Goal: Information Seeking & Learning: Check status

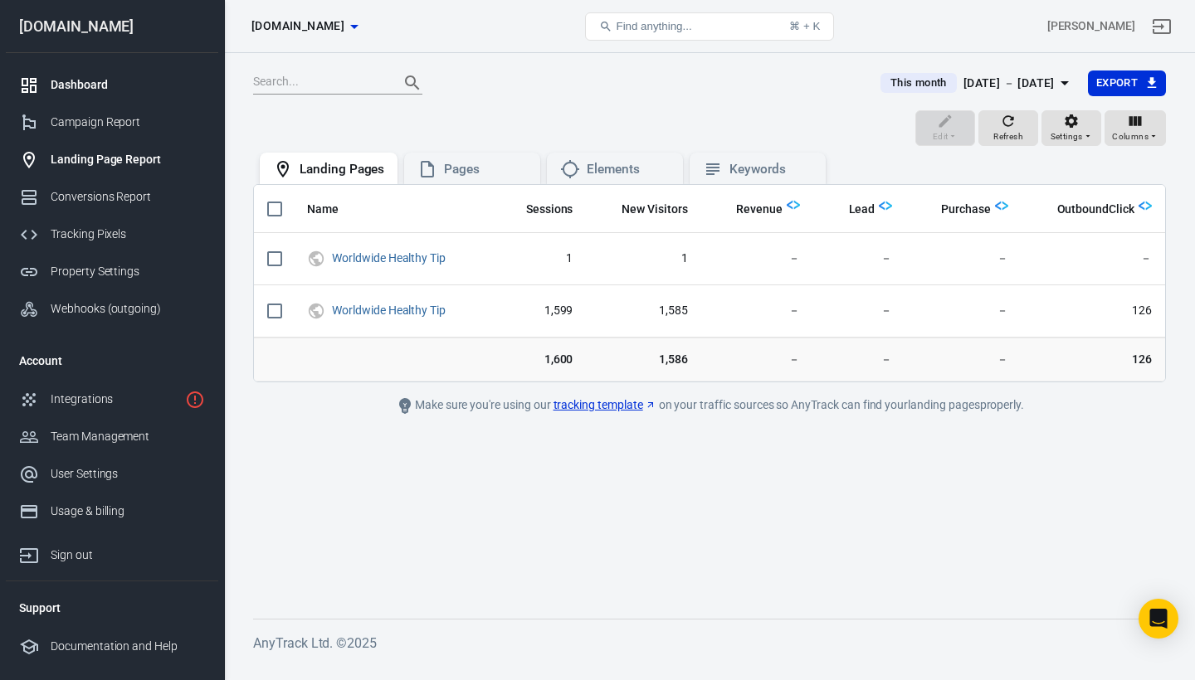
click at [85, 86] on div "Dashboard" at bounding box center [128, 84] width 154 height 17
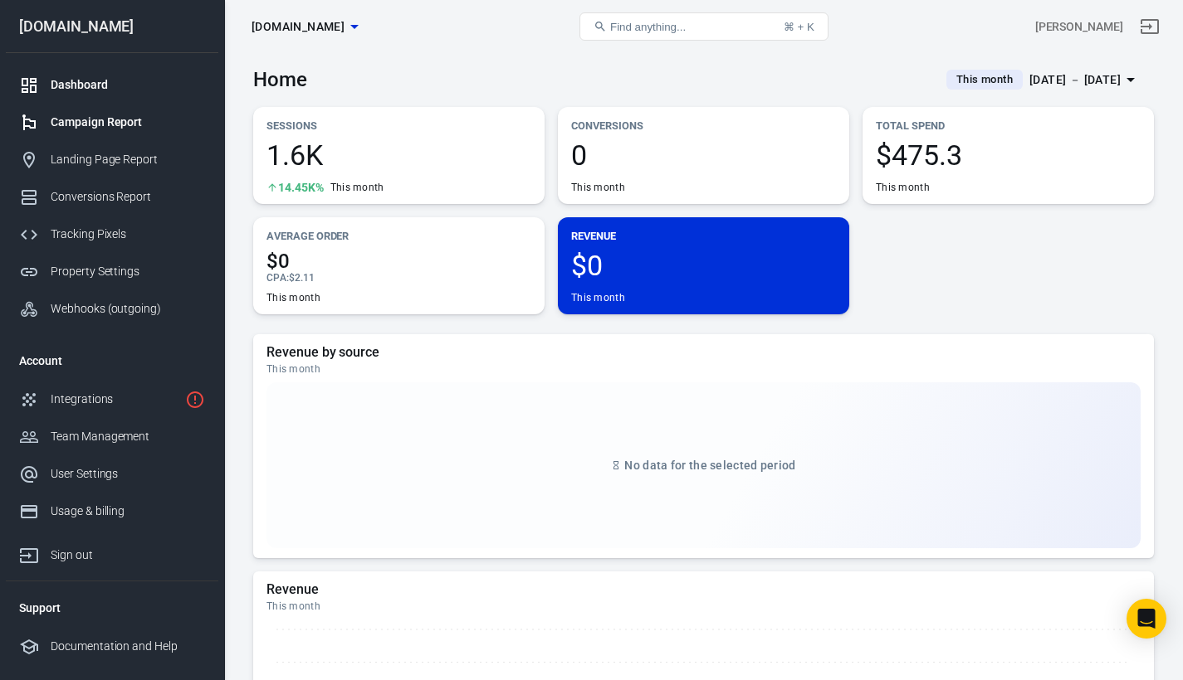
click at [103, 129] on div "Campaign Report" at bounding box center [128, 122] width 154 height 17
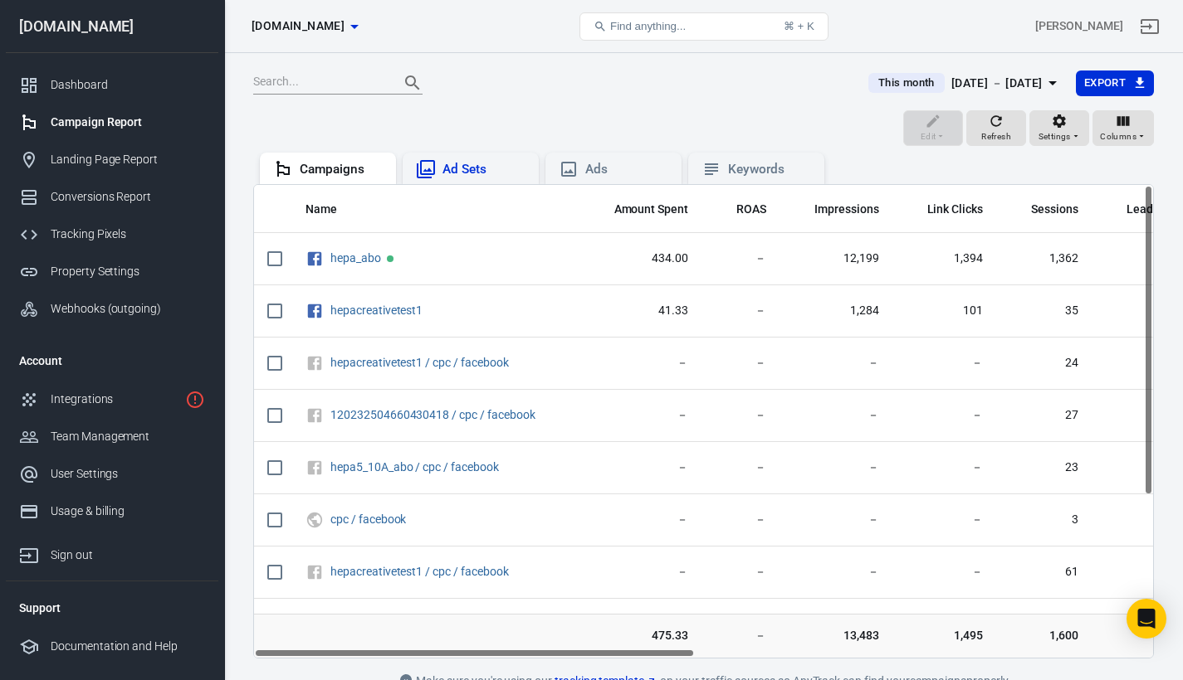
click at [471, 173] on div "Ad Sets" at bounding box center [483, 169] width 83 height 17
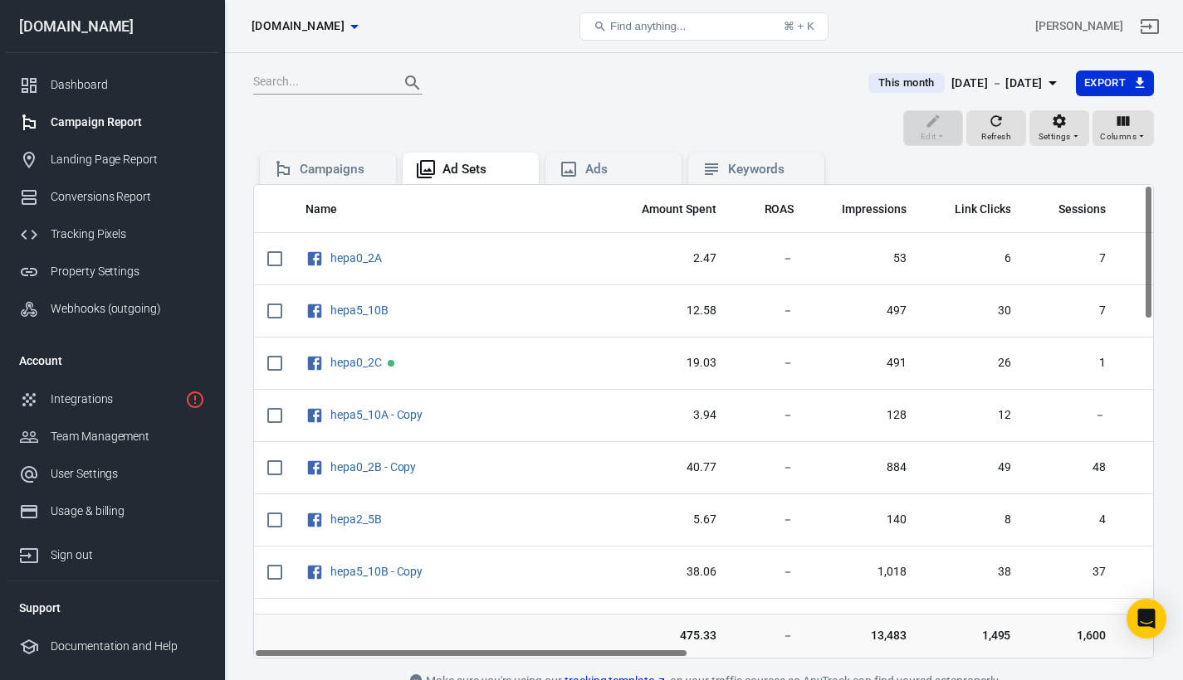
click at [871, 85] on span "This month" at bounding box center [906, 83] width 70 height 17
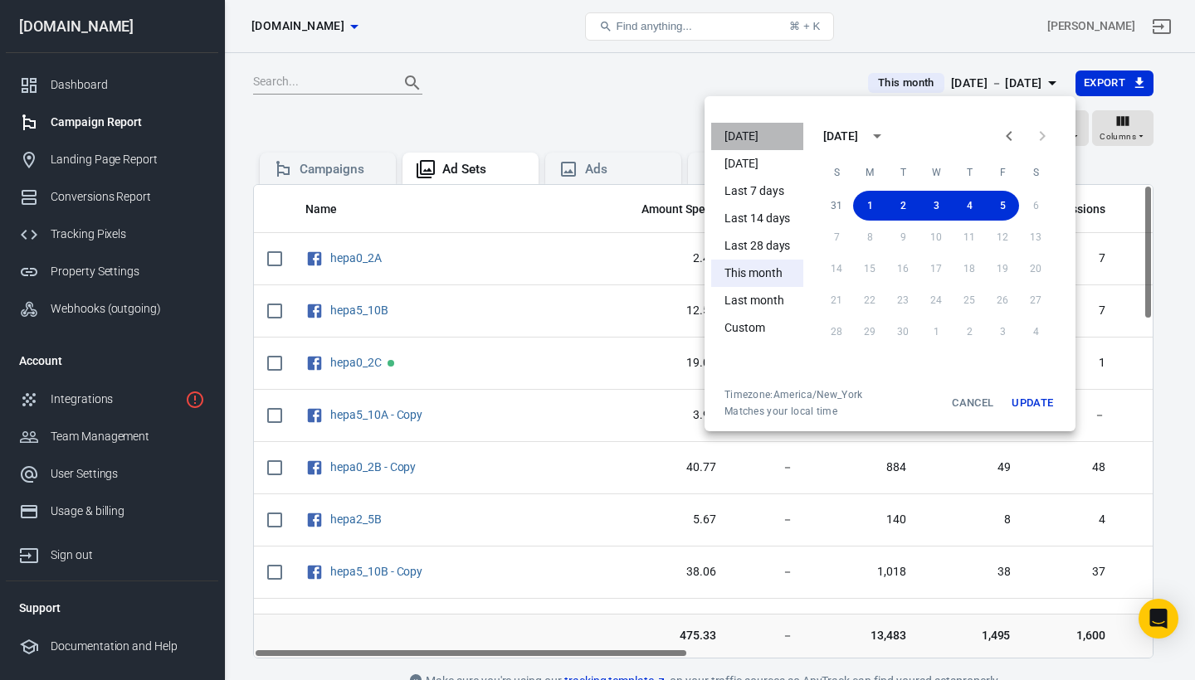
click at [744, 135] on li "Today" at bounding box center [757, 136] width 92 height 27
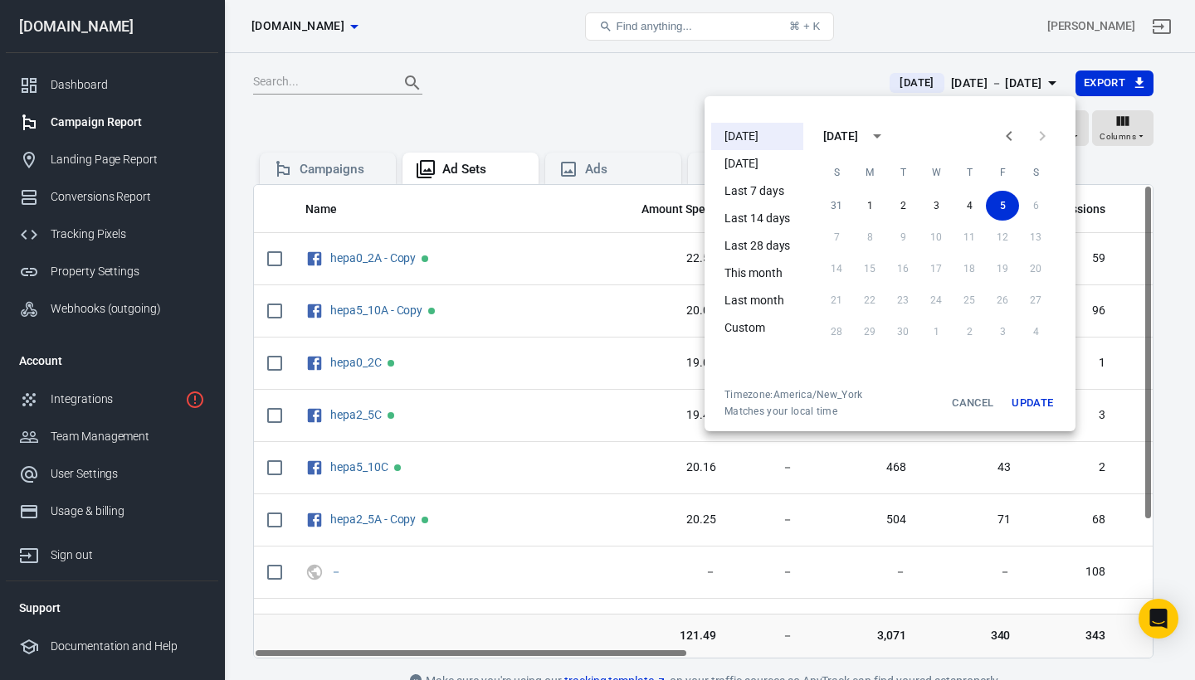
click at [769, 76] on div at bounding box center [597, 340] width 1195 height 680
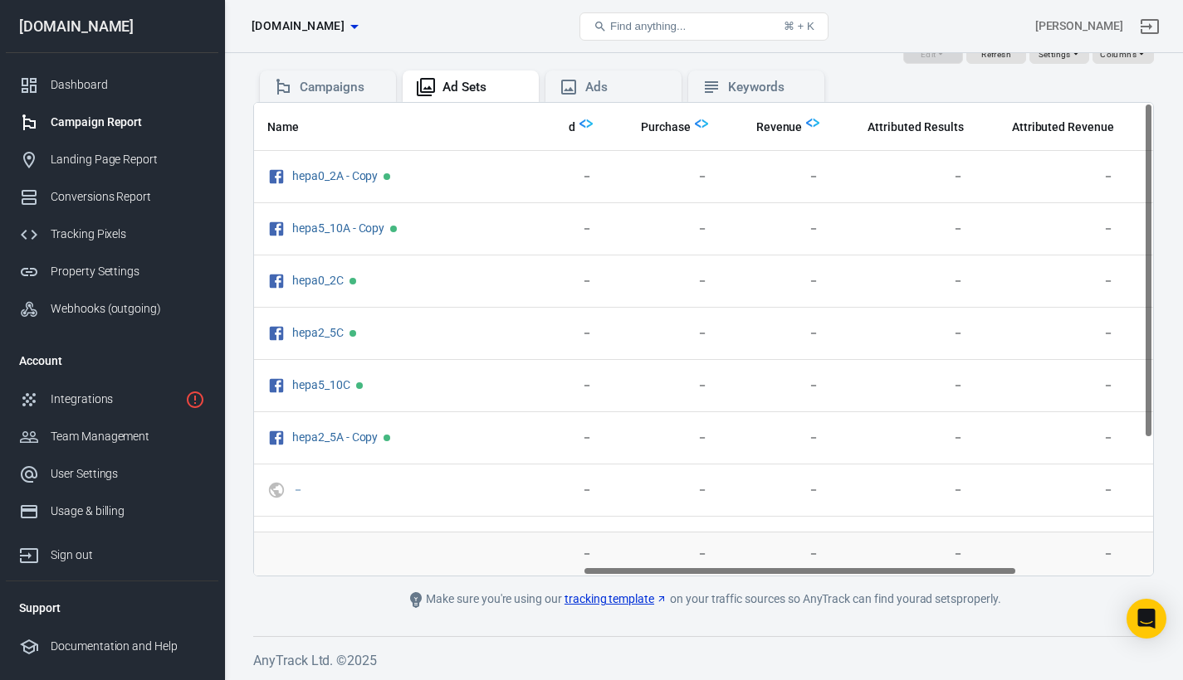
scroll to position [0, 718]
drag, startPoint x: 626, startPoint y: 654, endPoint x: 973, endPoint y: 550, distance: 362.8
click at [973, 550] on div "Name Amount Spent ROAS Impressions Link Clicks Sessions Lead Purchase Revenue A…" at bounding box center [703, 339] width 900 height 475
click at [983, 550] on span "－" at bounding box center [939, 554] width 124 height 17
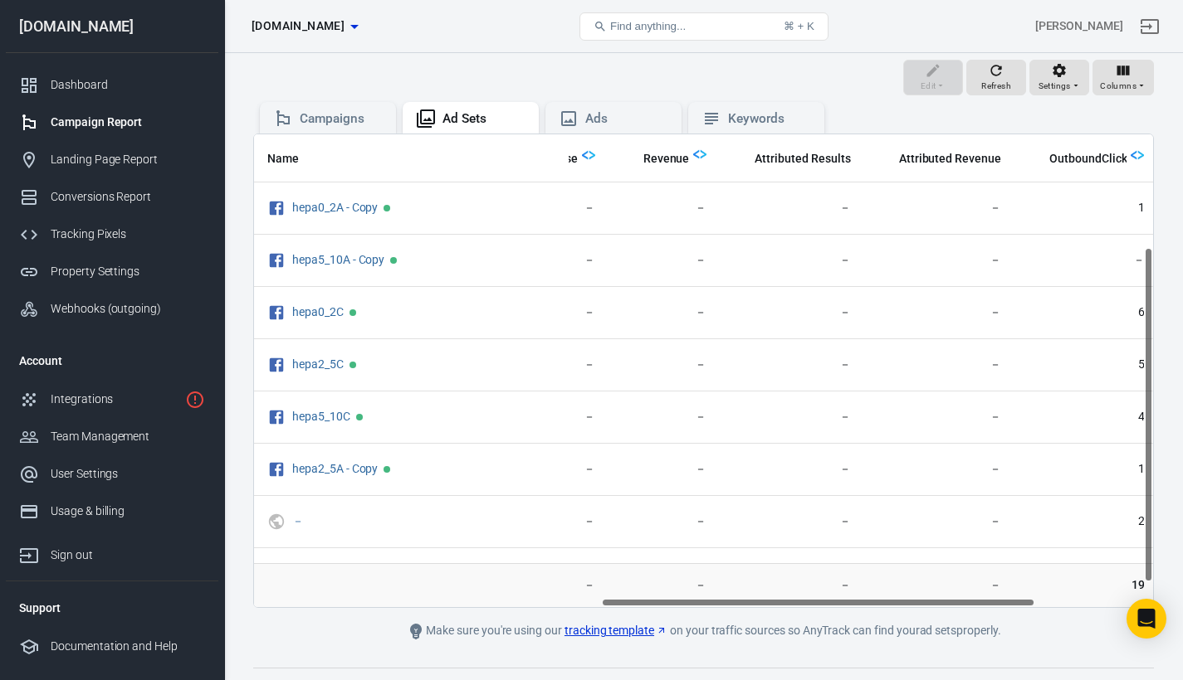
scroll to position [194, 718]
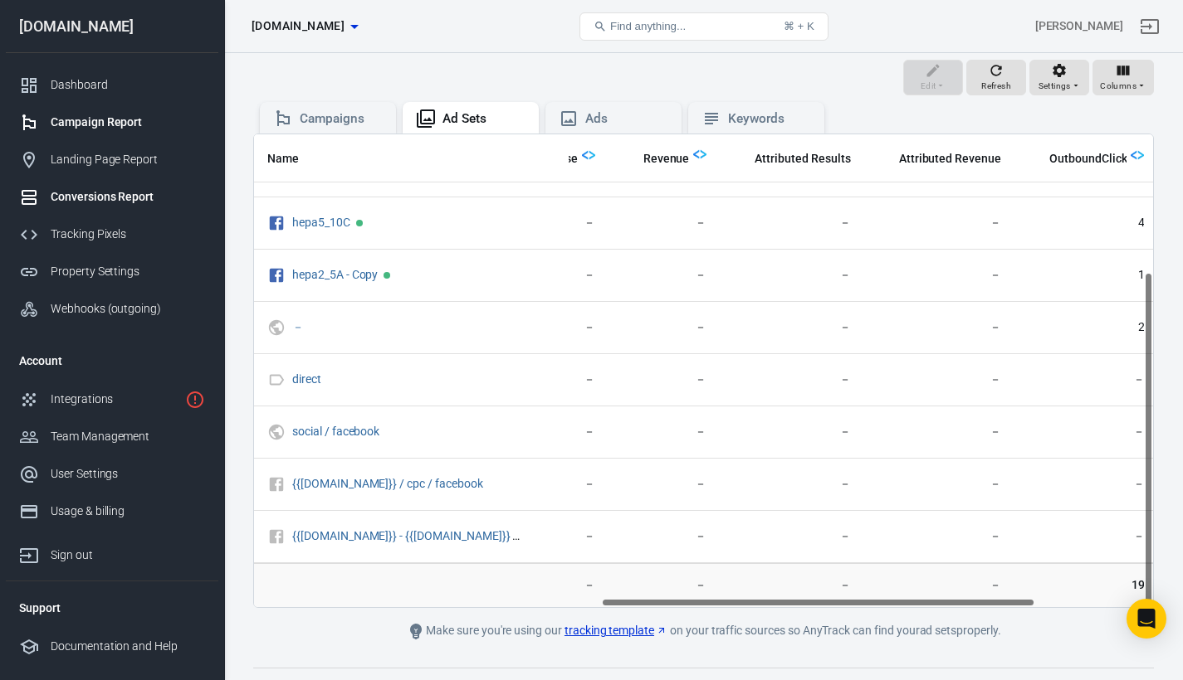
click at [98, 193] on div "Conversions Report" at bounding box center [128, 196] width 154 height 17
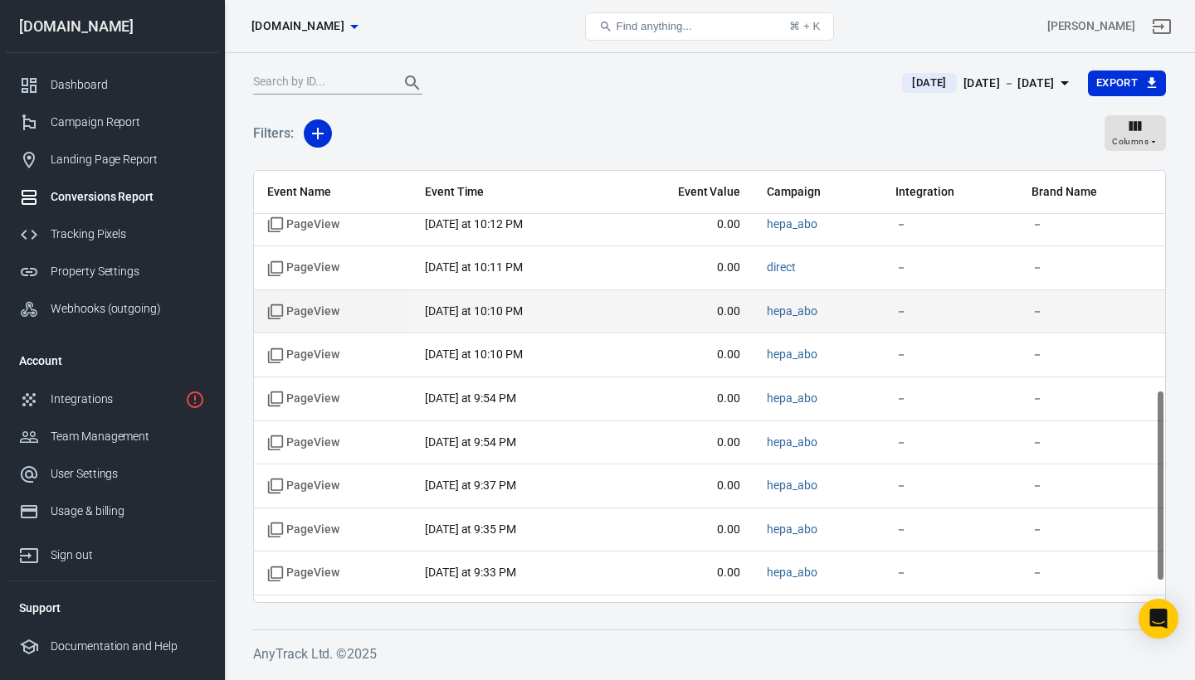
scroll to position [536, 0]
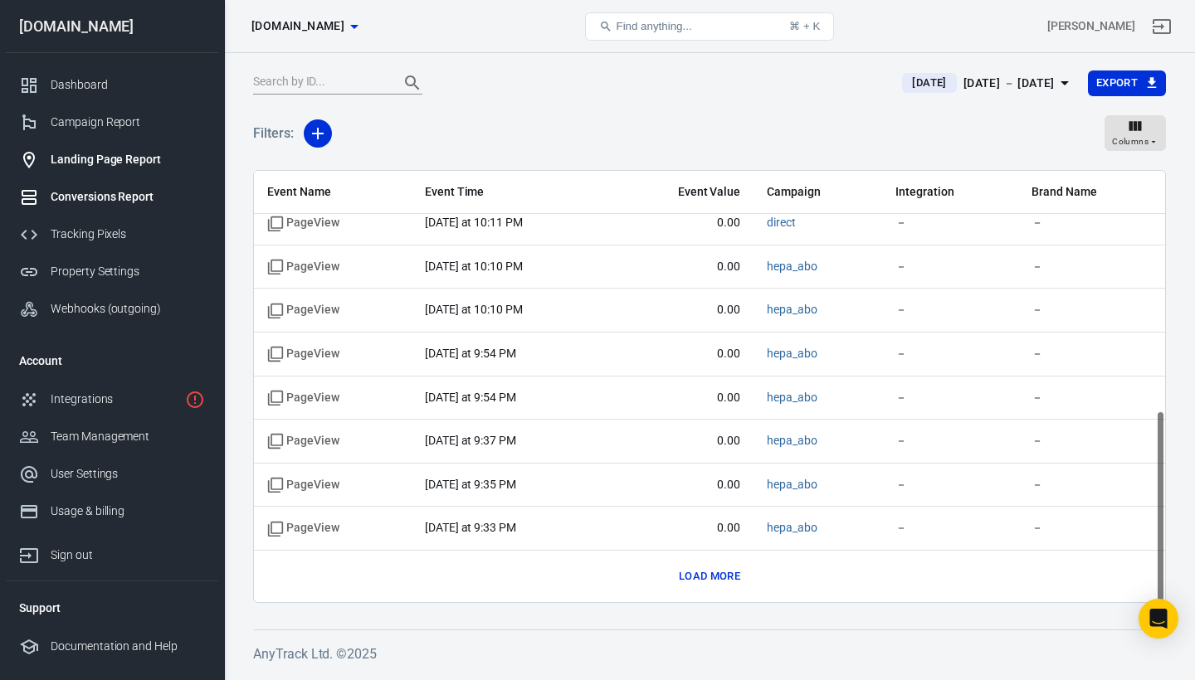
click at [110, 164] on div "Landing Page Report" at bounding box center [128, 159] width 154 height 17
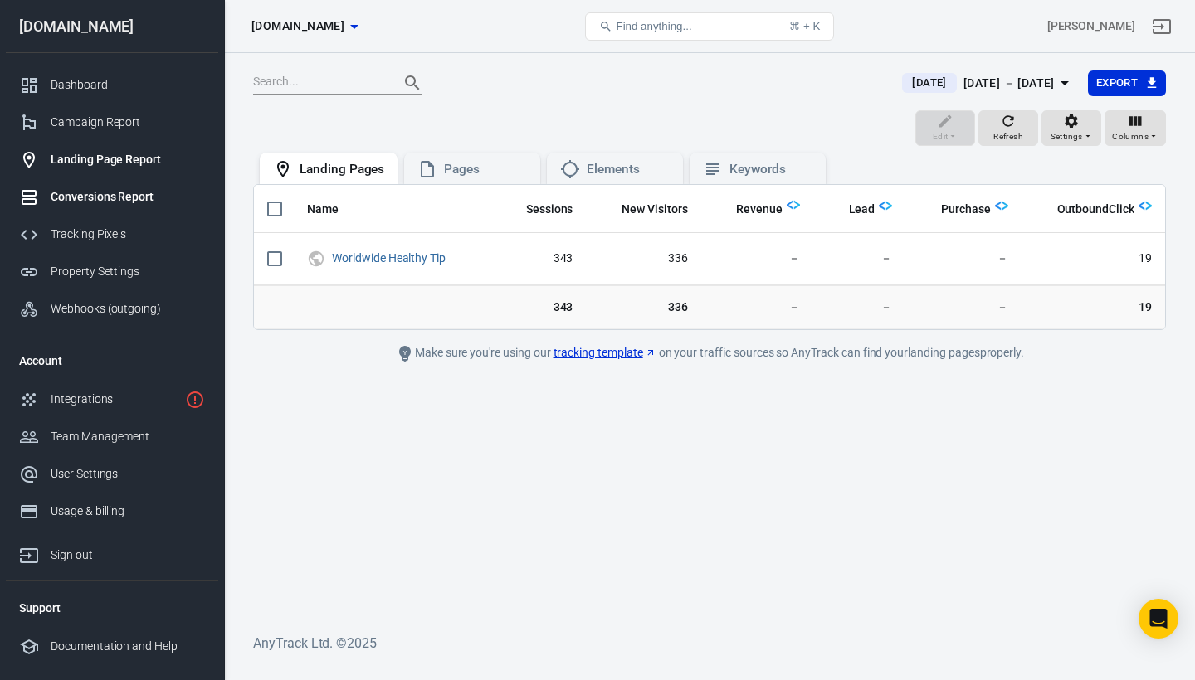
click at [113, 190] on div "Conversions Report" at bounding box center [128, 196] width 154 height 17
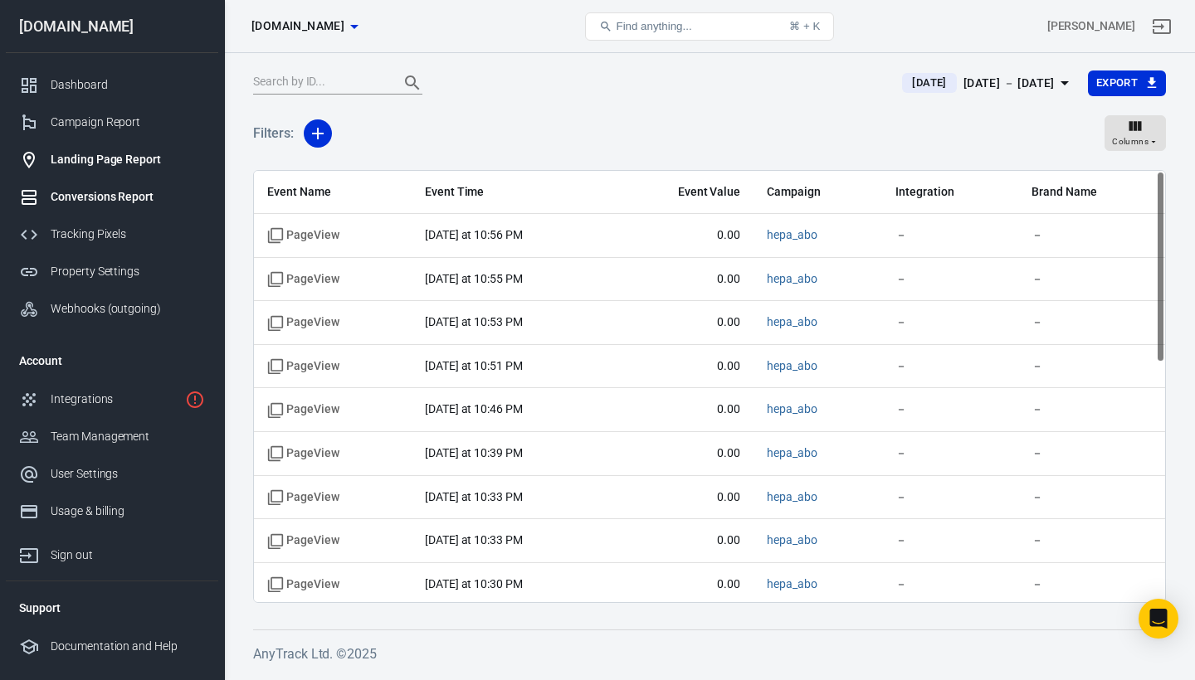
click at [110, 151] on div "Landing Page Report" at bounding box center [128, 159] width 154 height 17
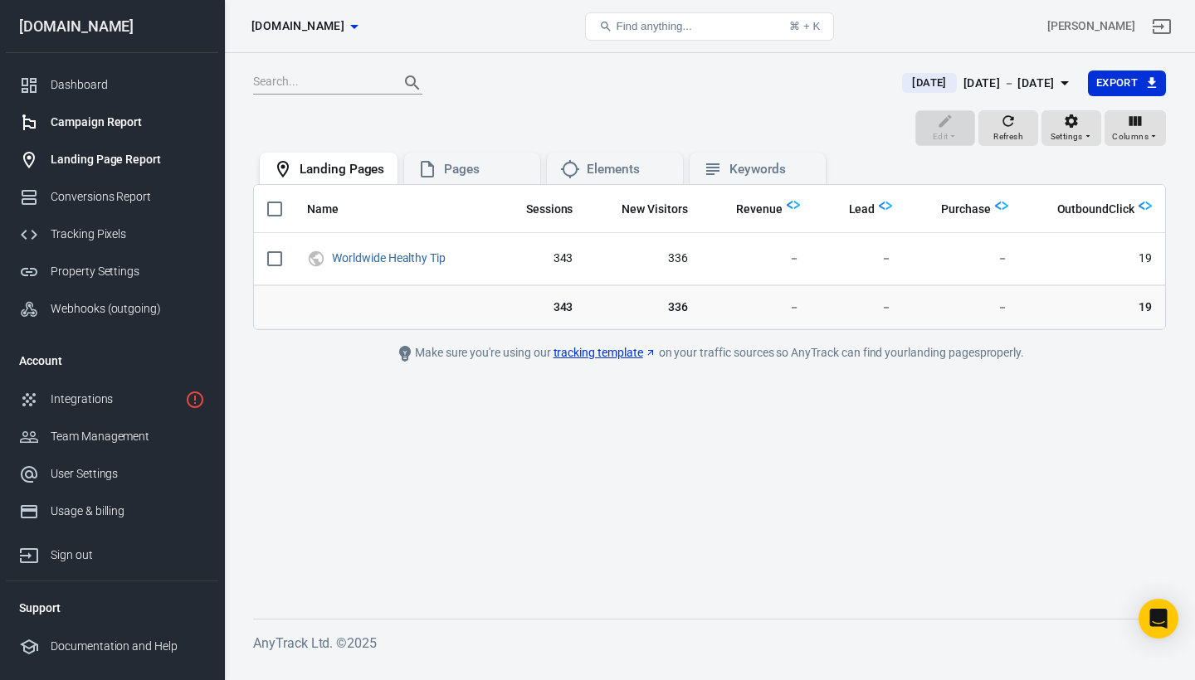
click at [108, 116] on div "Campaign Report" at bounding box center [128, 122] width 154 height 17
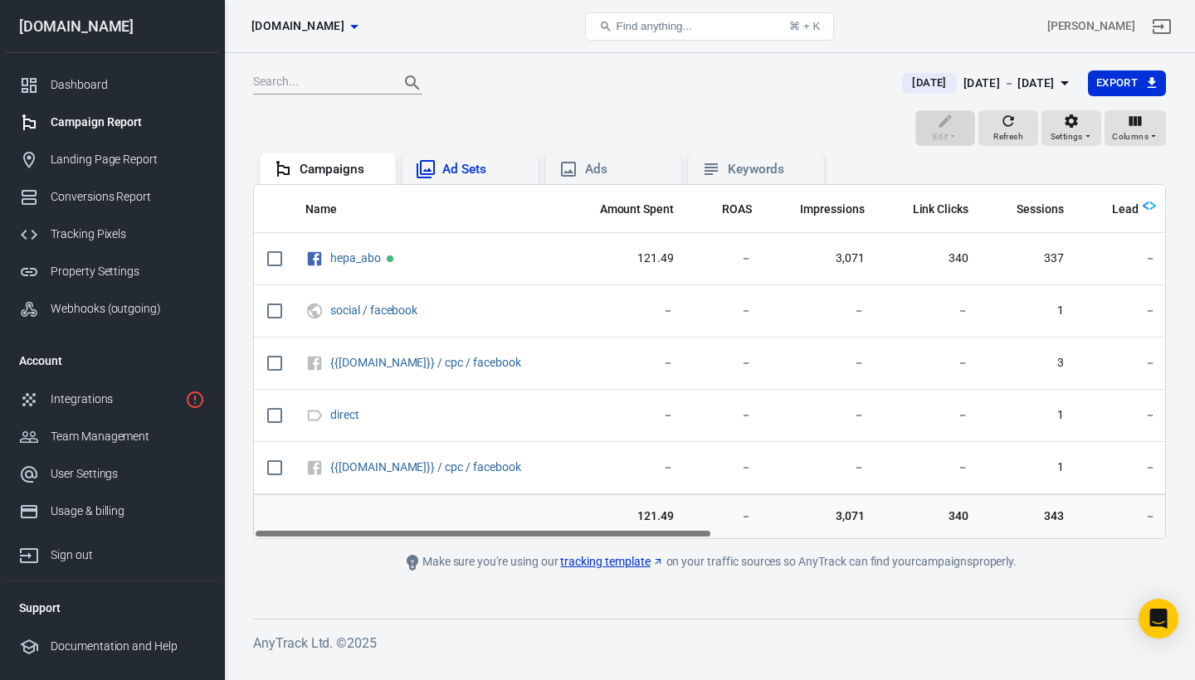
click at [483, 174] on div "Ad Sets" at bounding box center [483, 169] width 83 height 17
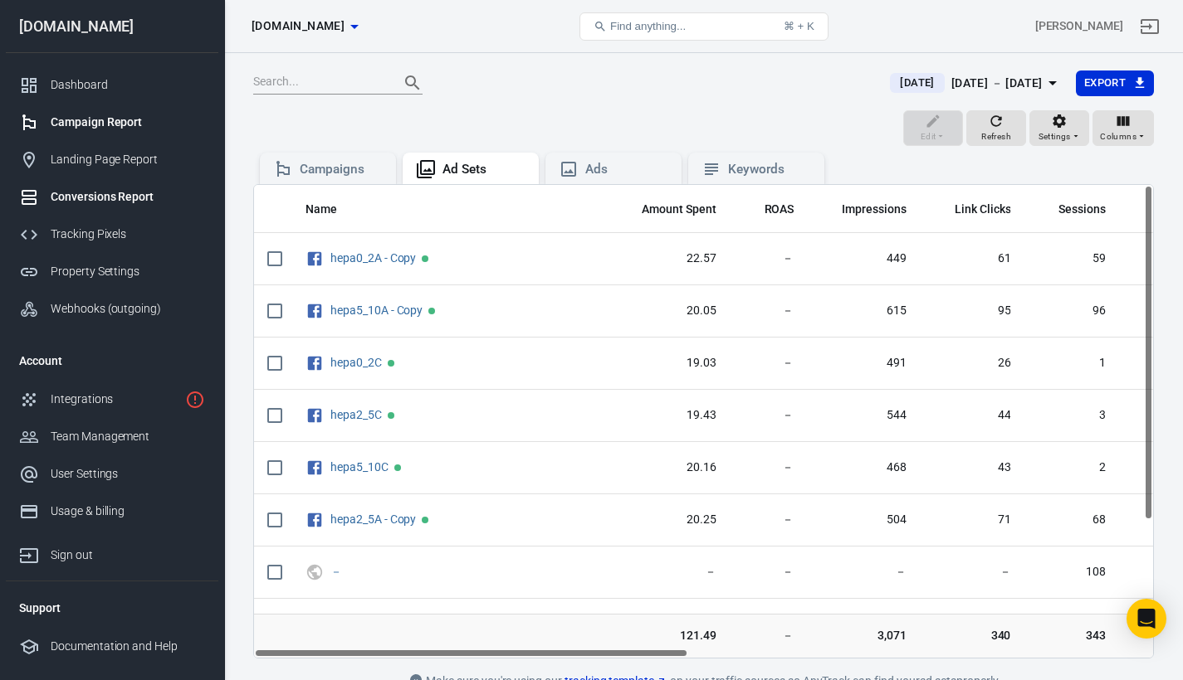
click at [108, 194] on div "Conversions Report" at bounding box center [128, 196] width 154 height 17
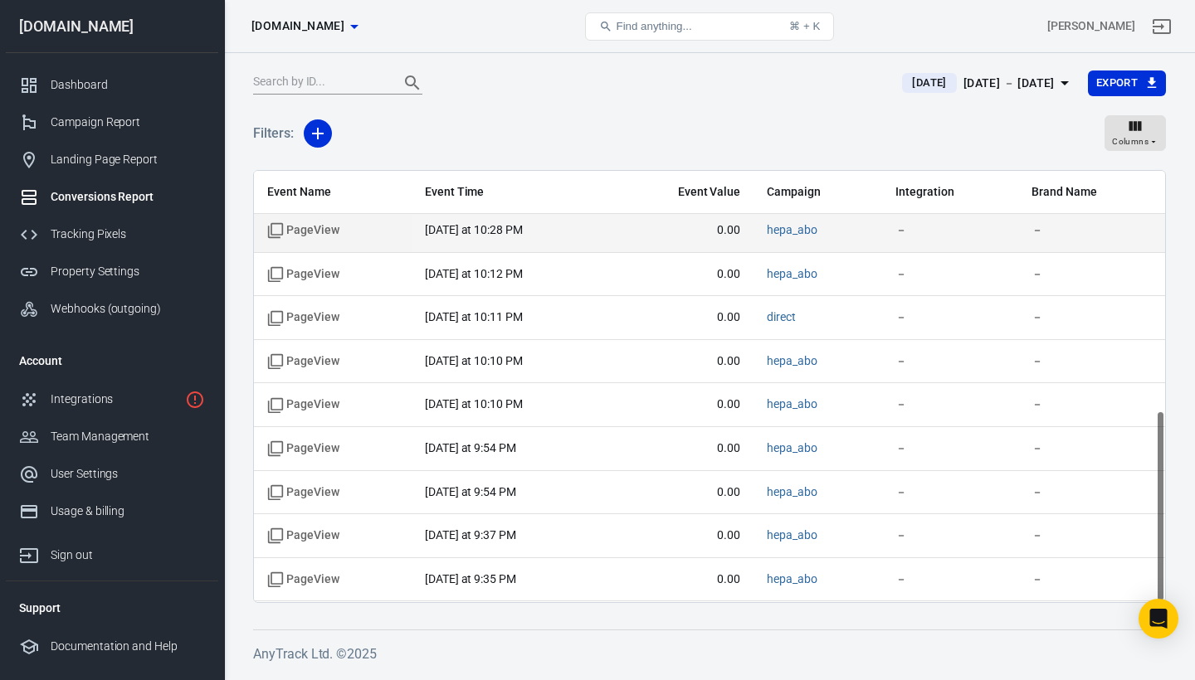
scroll to position [536, 0]
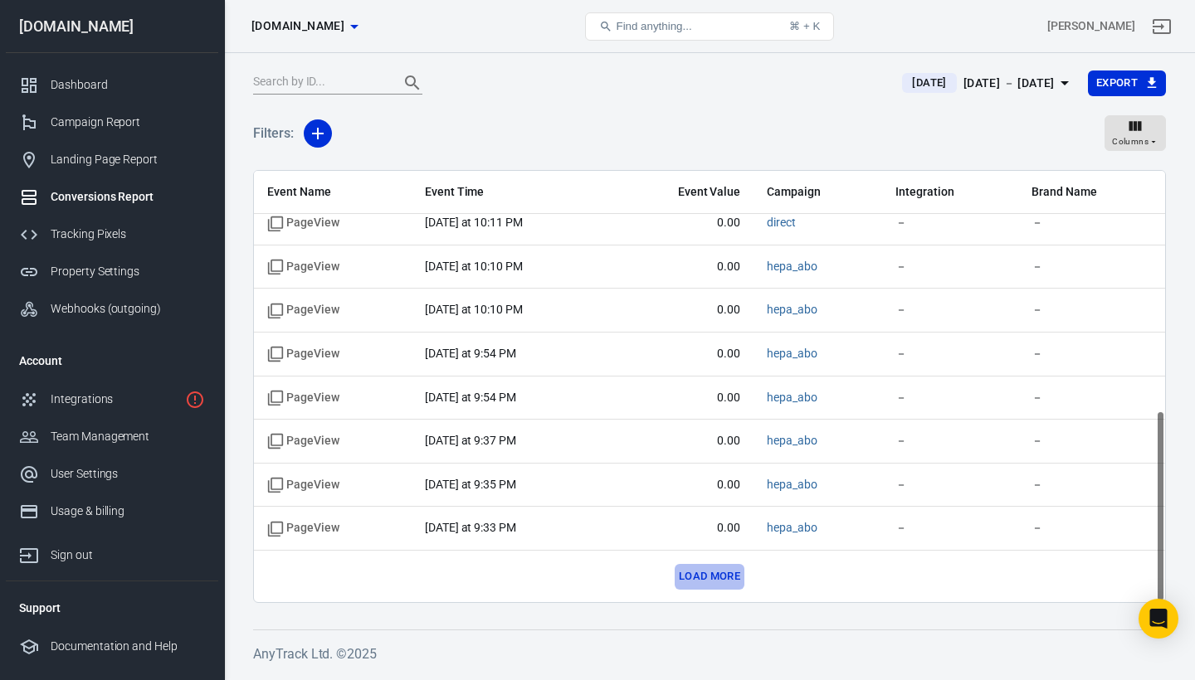
click at [699, 571] on button "Load more" at bounding box center [710, 577] width 70 height 26
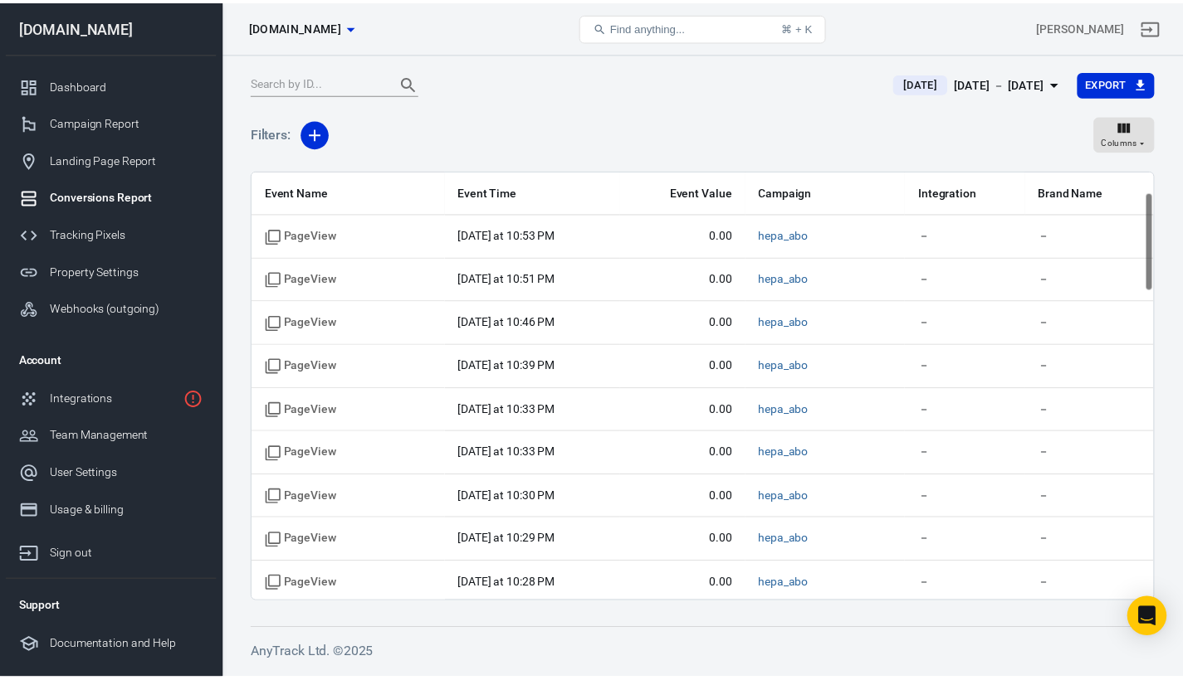
scroll to position [0, 0]
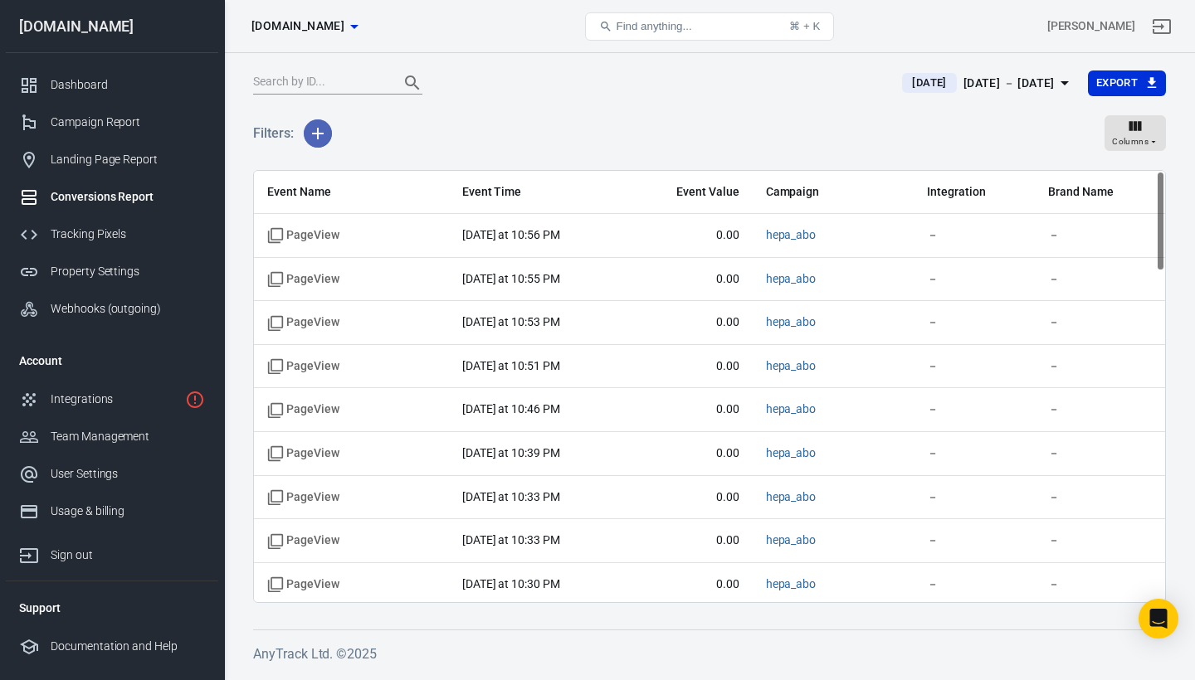
click at [319, 131] on icon "button" at bounding box center [318, 134] width 20 height 20
click at [545, 110] on div at bounding box center [597, 340] width 1195 height 680
click at [85, 82] on div "Dashboard" at bounding box center [128, 84] width 154 height 17
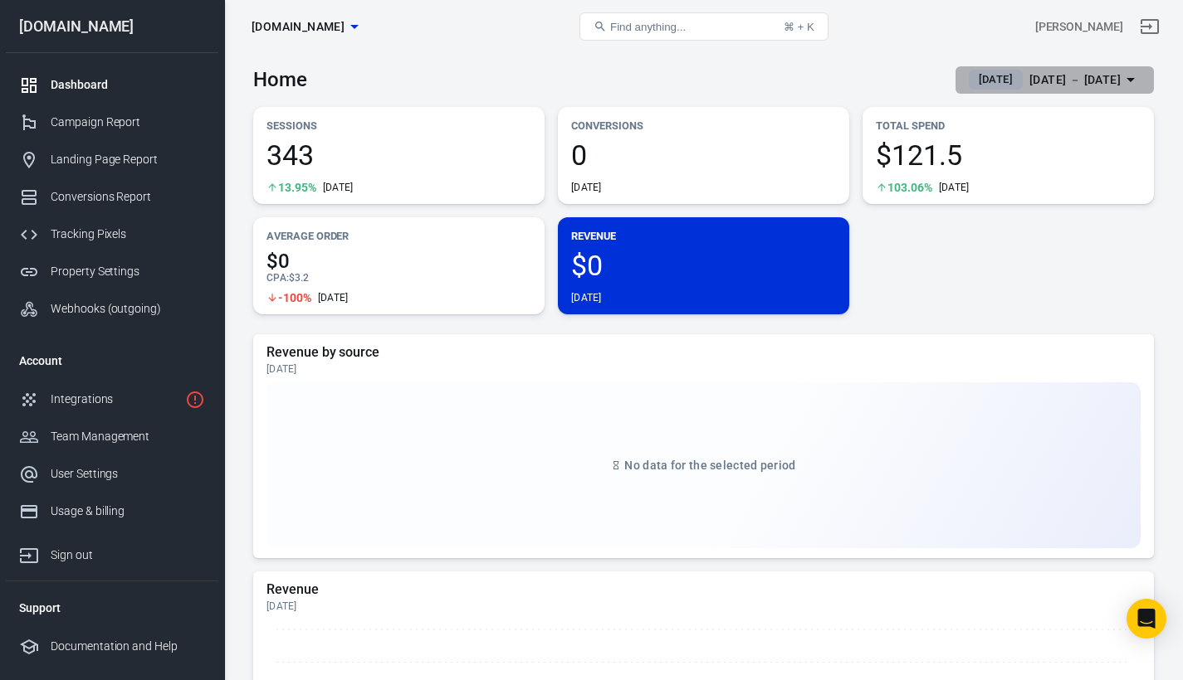
click at [1036, 78] on div "[DATE] － [DATE]" at bounding box center [1074, 80] width 91 height 21
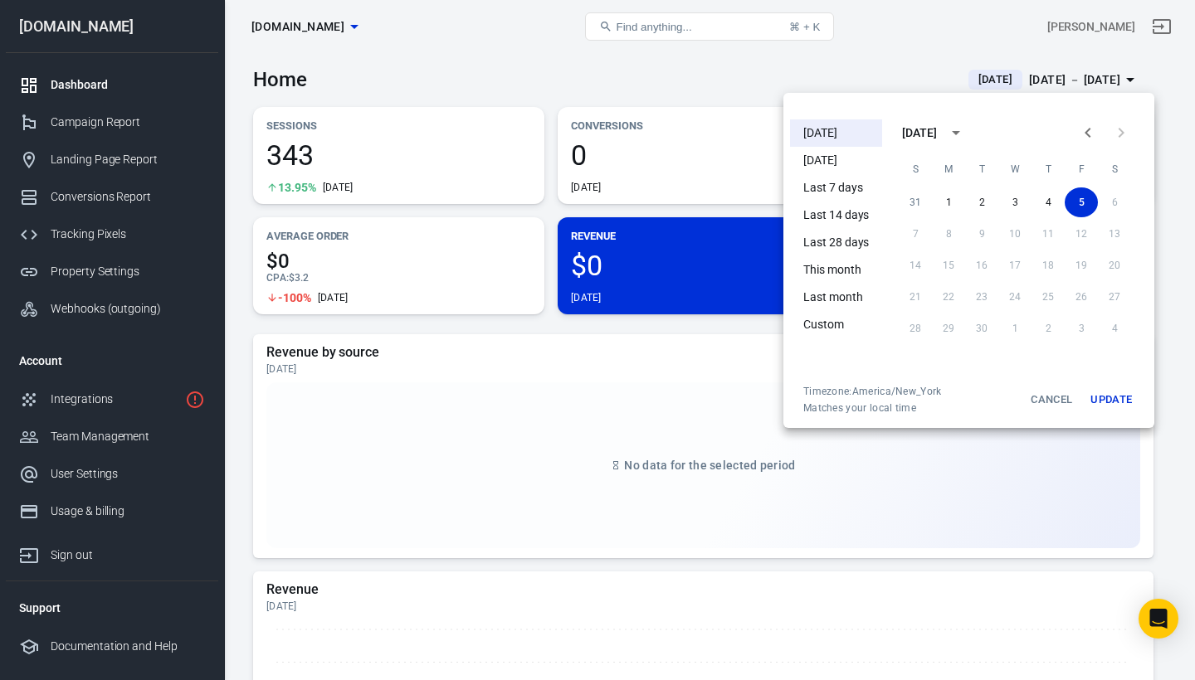
click at [841, 187] on li "Last 7 days" at bounding box center [836, 187] width 92 height 27
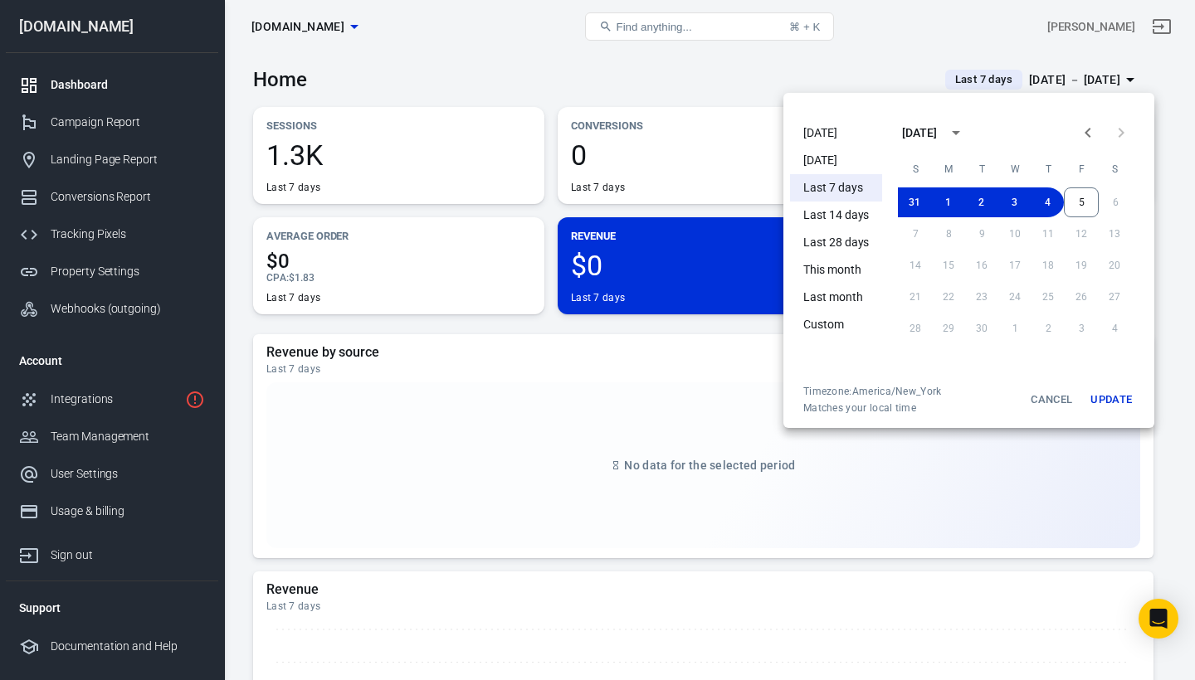
click at [871, 53] on div at bounding box center [597, 340] width 1195 height 680
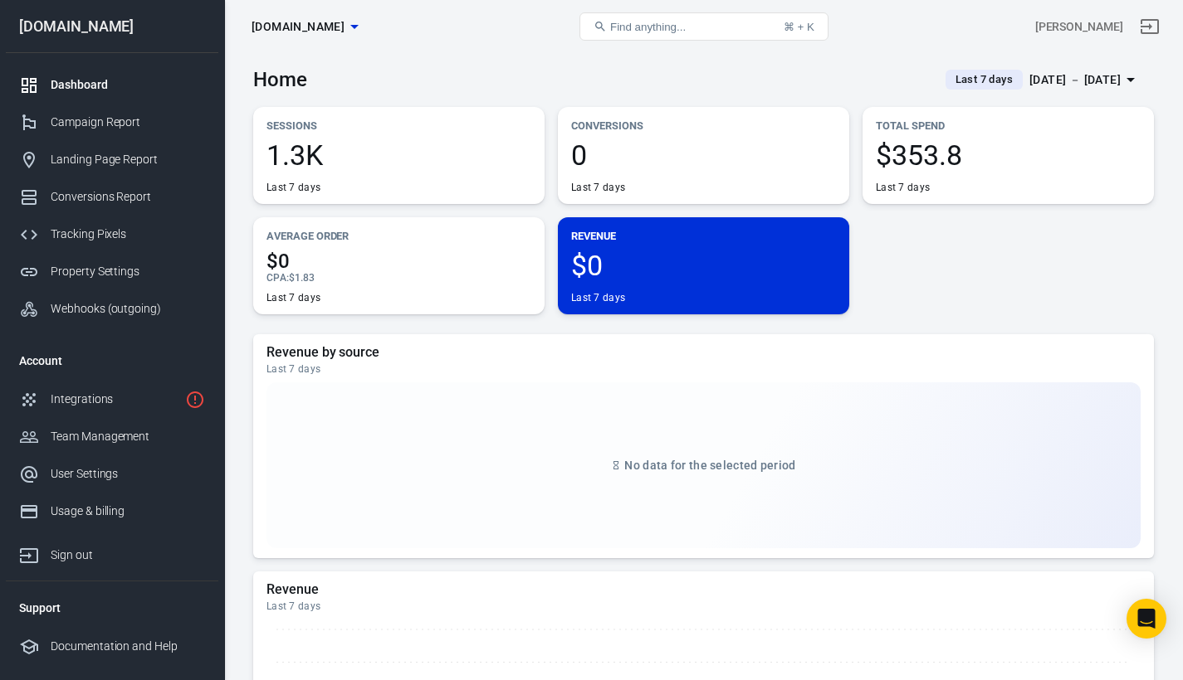
click at [964, 79] on span "Last 7 days" at bounding box center [984, 79] width 71 height 17
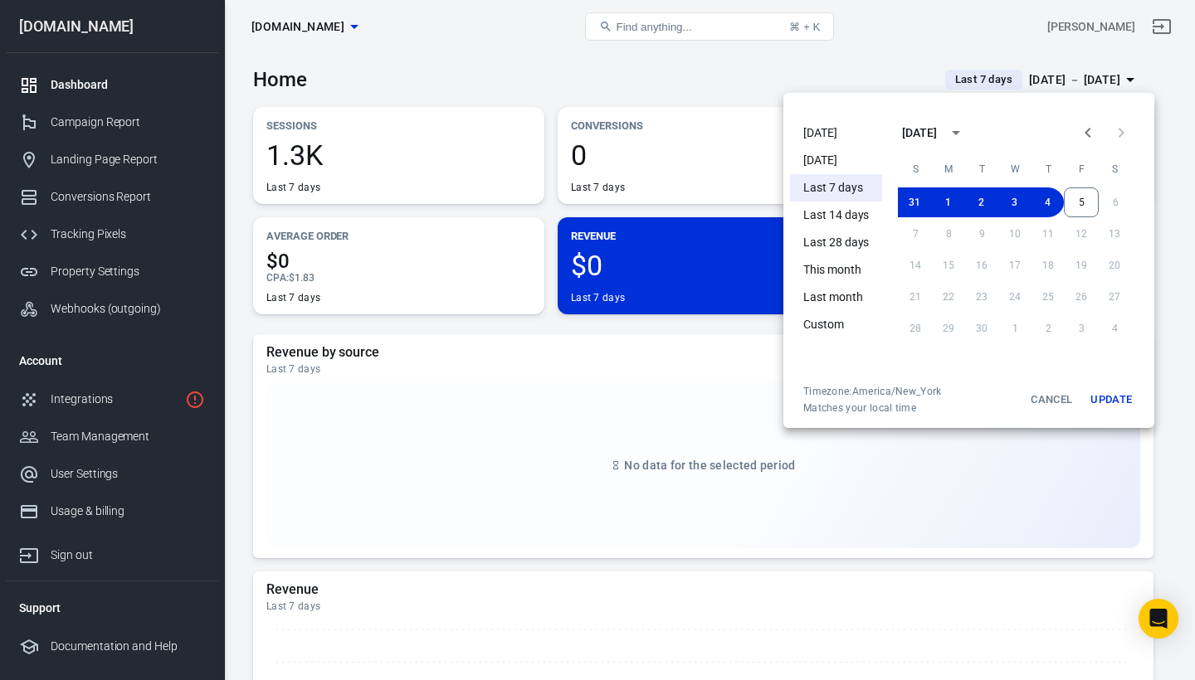
click at [831, 219] on li "Last 14 days" at bounding box center [836, 215] width 92 height 27
click at [830, 66] on div at bounding box center [597, 340] width 1195 height 680
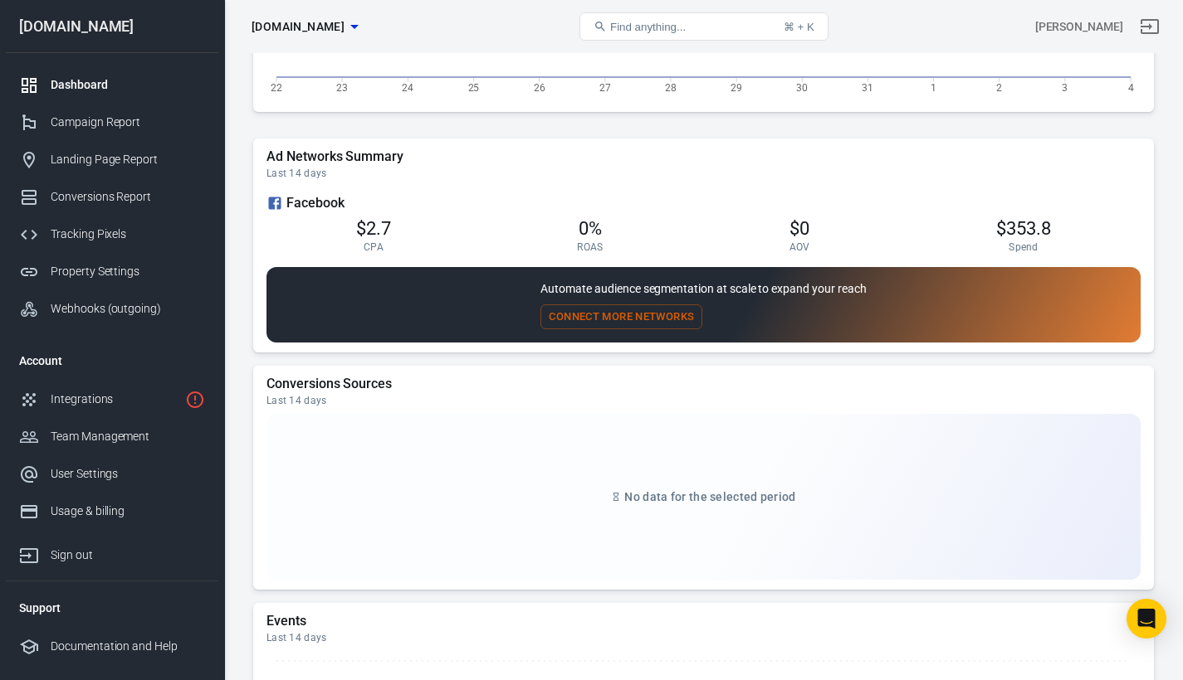
scroll to position [1399, 0]
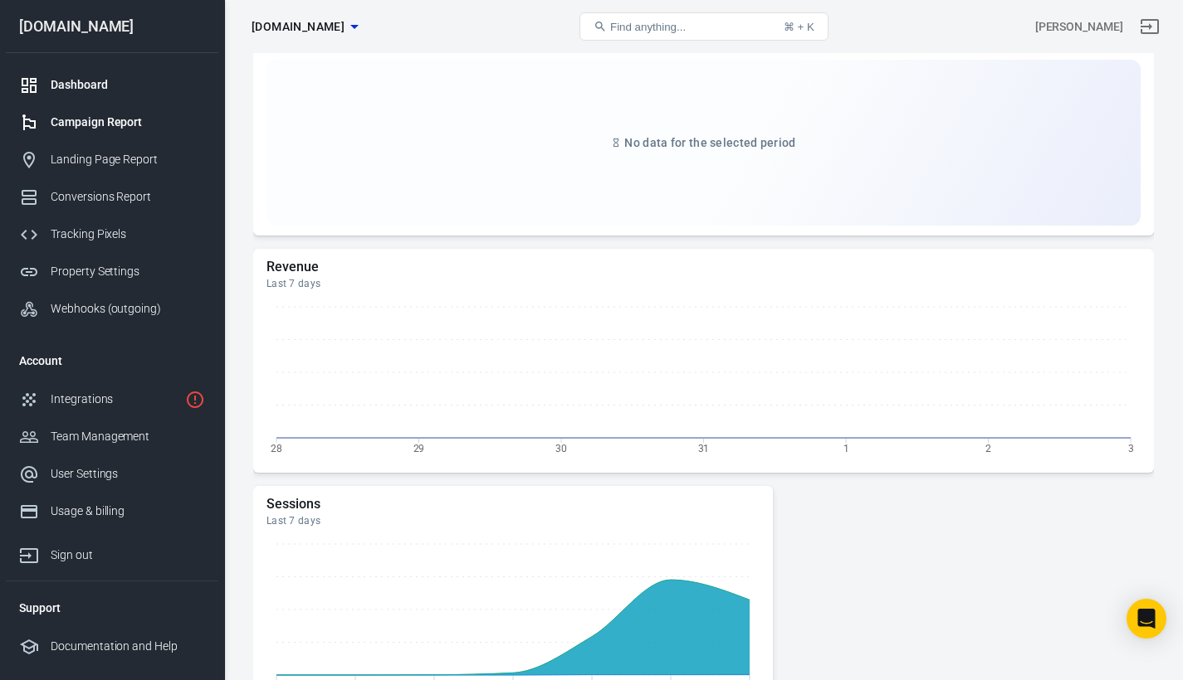
click at [131, 124] on div "Campaign Report" at bounding box center [128, 122] width 154 height 17
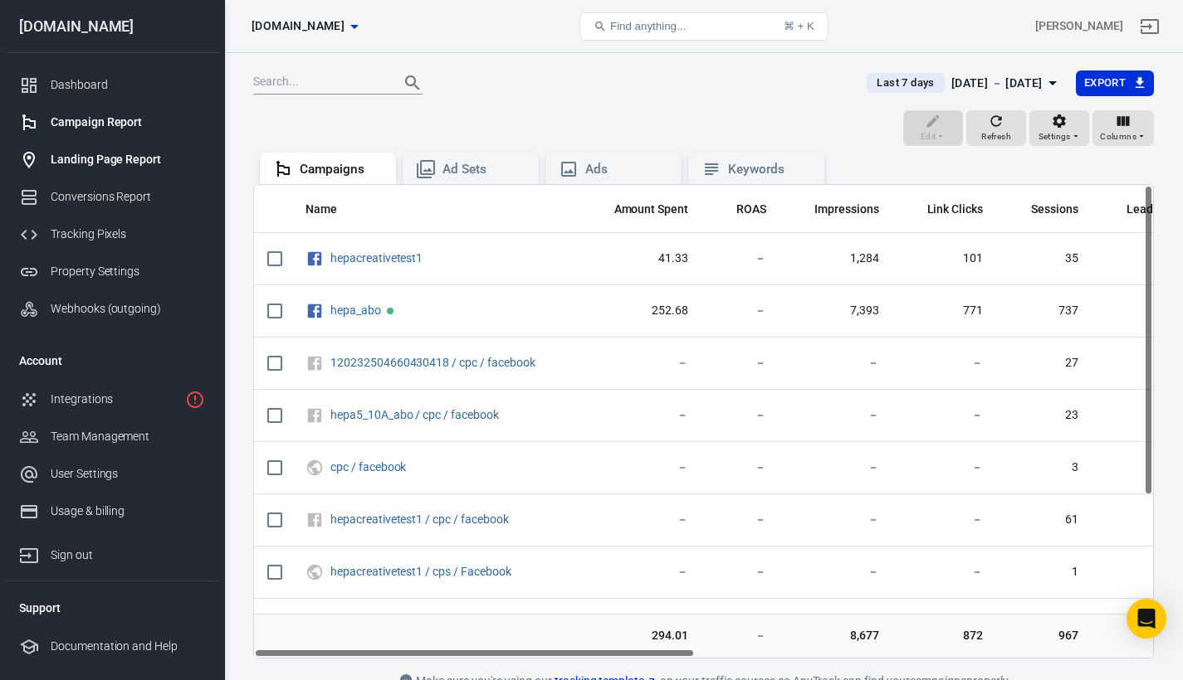
click at [113, 162] on div "Landing Page Report" at bounding box center [128, 159] width 154 height 17
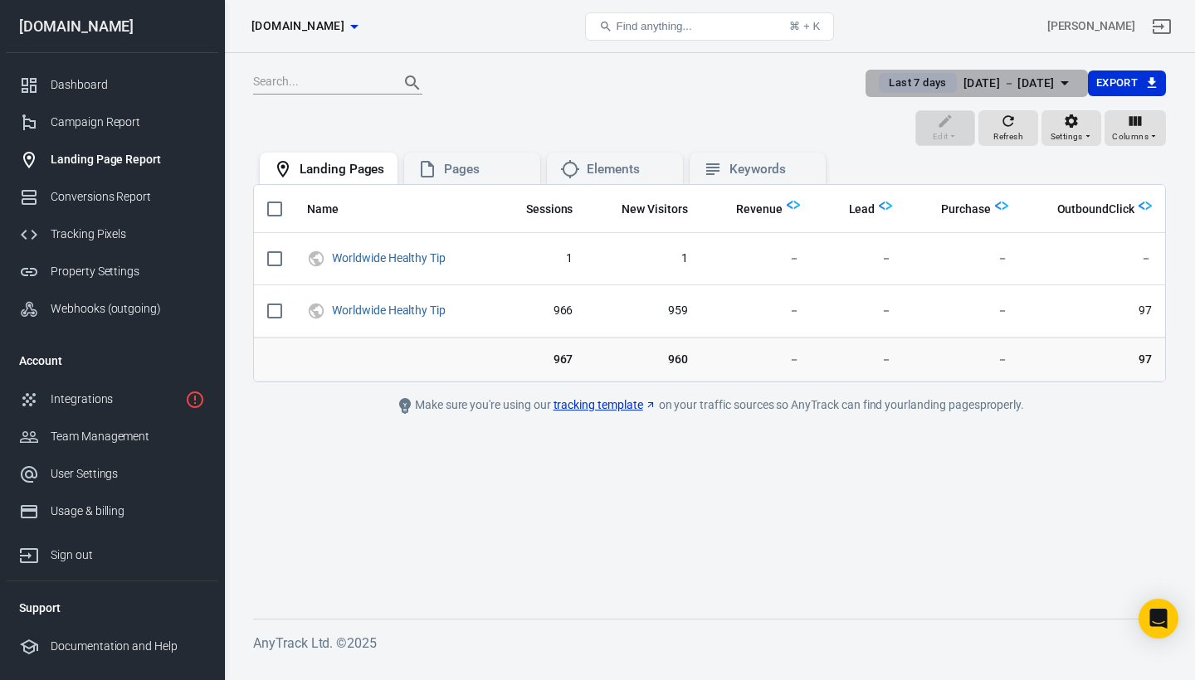
click at [885, 83] on span "Last 7 days" at bounding box center [917, 83] width 71 height 17
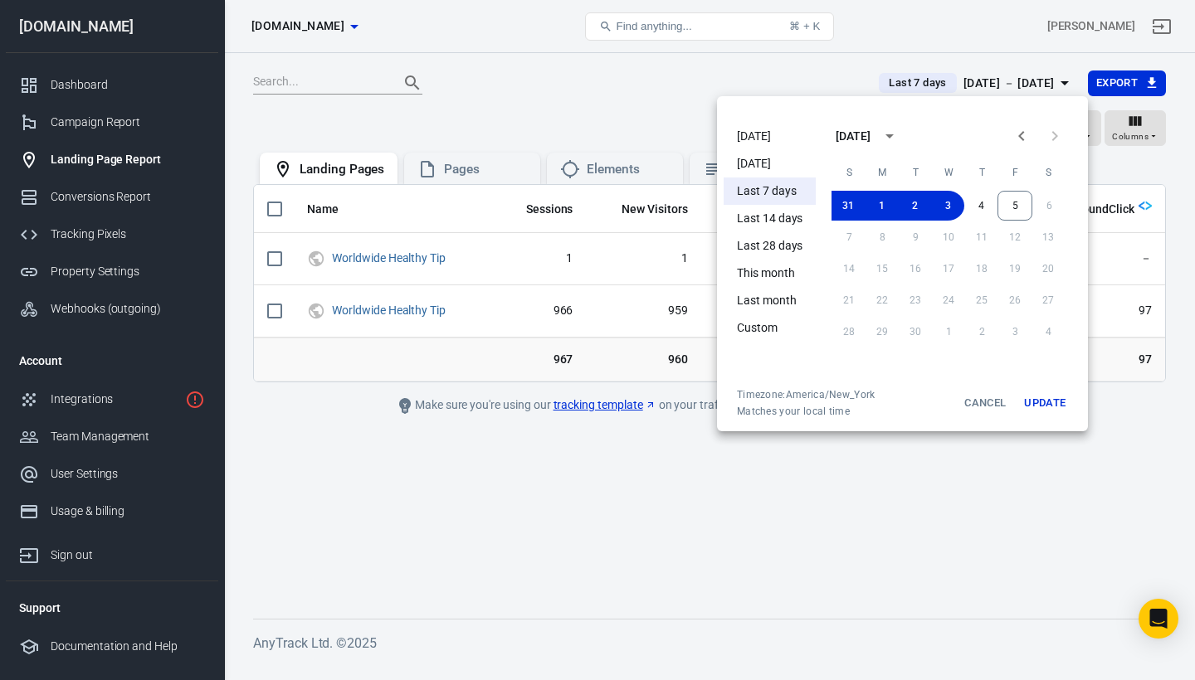
click at [753, 133] on li "Today" at bounding box center [770, 136] width 92 height 27
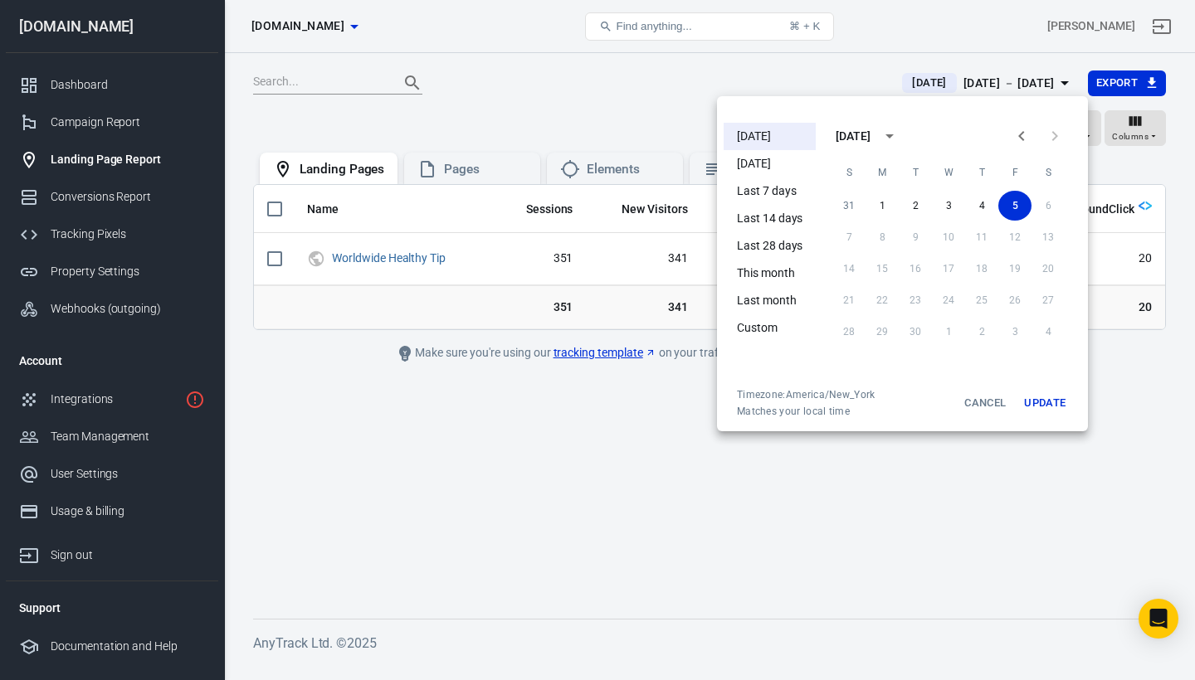
click at [1043, 402] on button "Update" at bounding box center [1044, 403] width 53 height 30
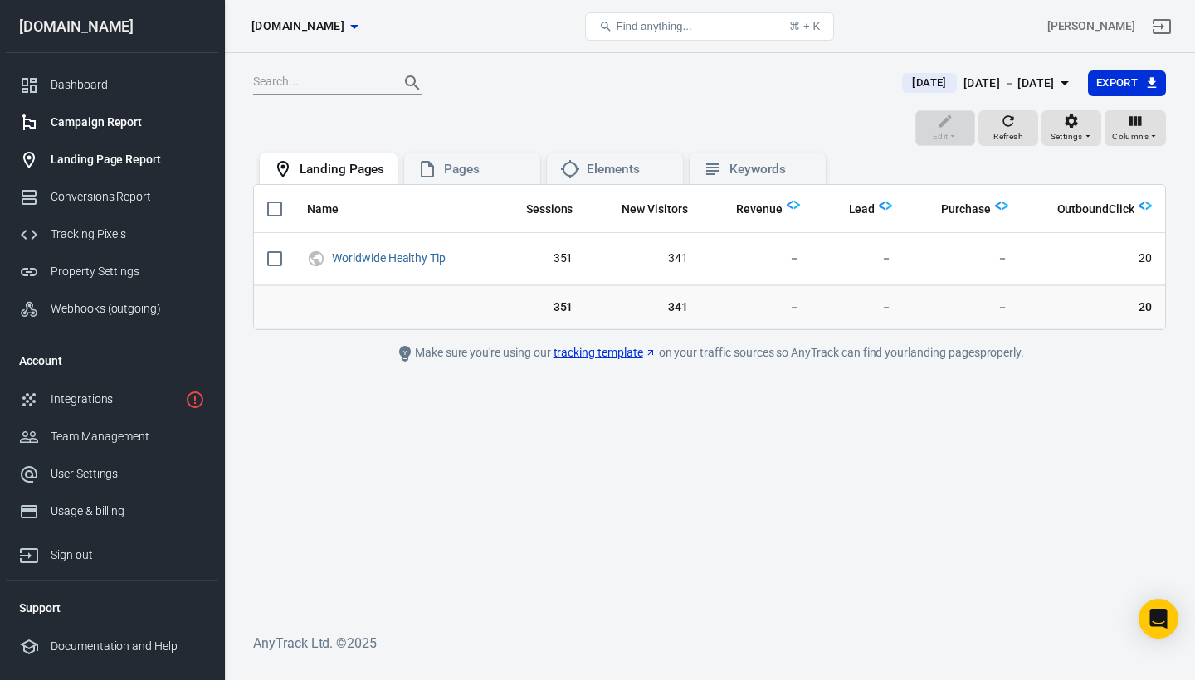
click at [139, 122] on div "Campaign Report" at bounding box center [128, 122] width 154 height 17
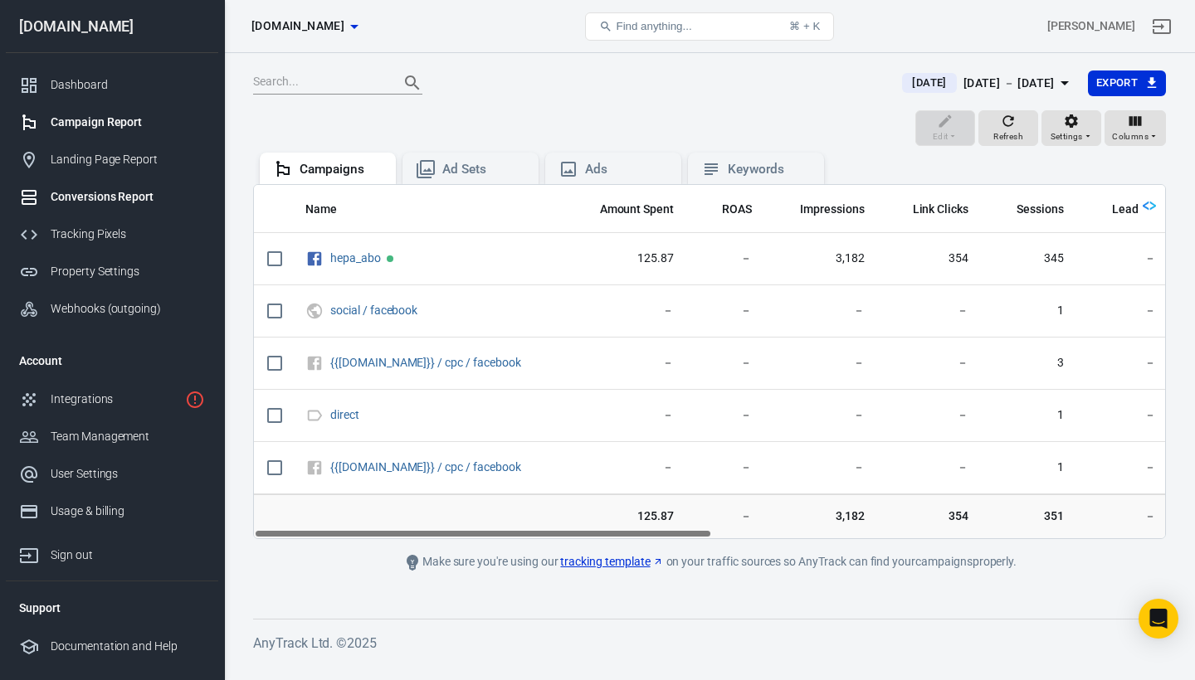
click at [104, 192] on div "Conversions Report" at bounding box center [128, 196] width 154 height 17
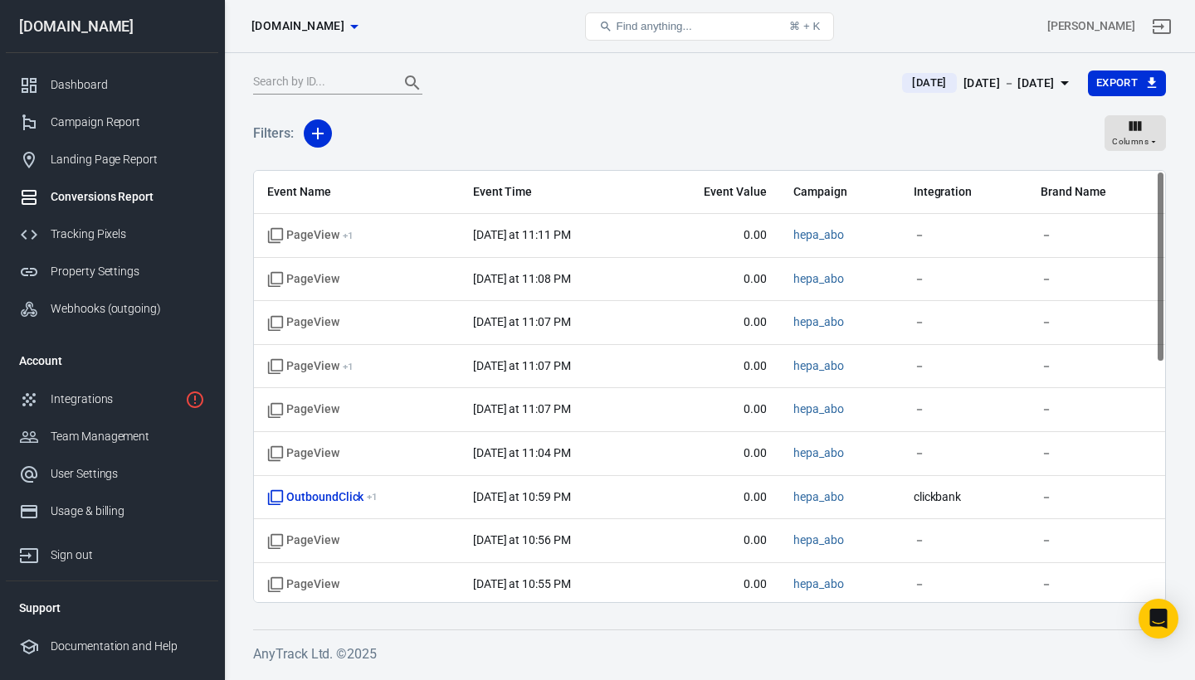
click at [643, 145] on div "Filters: Columns" at bounding box center [709, 140] width 913 height 60
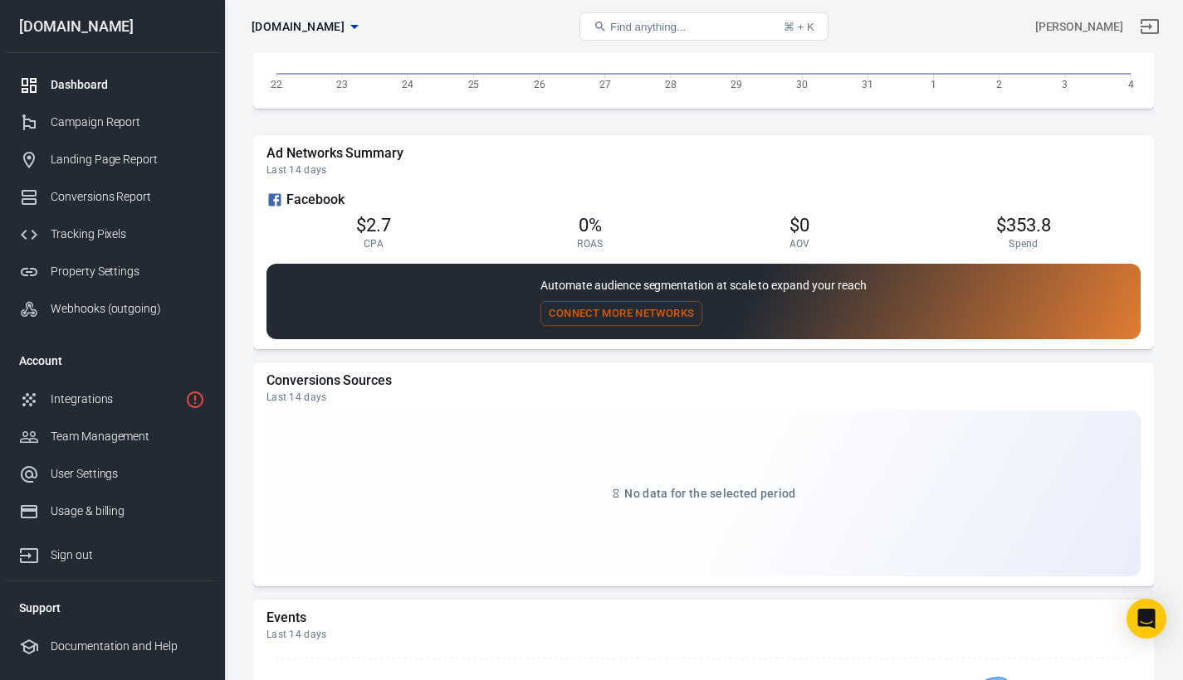
click at [71, 79] on div "Dashboard" at bounding box center [128, 84] width 154 height 17
click at [76, 78] on div "Dashboard" at bounding box center [128, 84] width 154 height 17
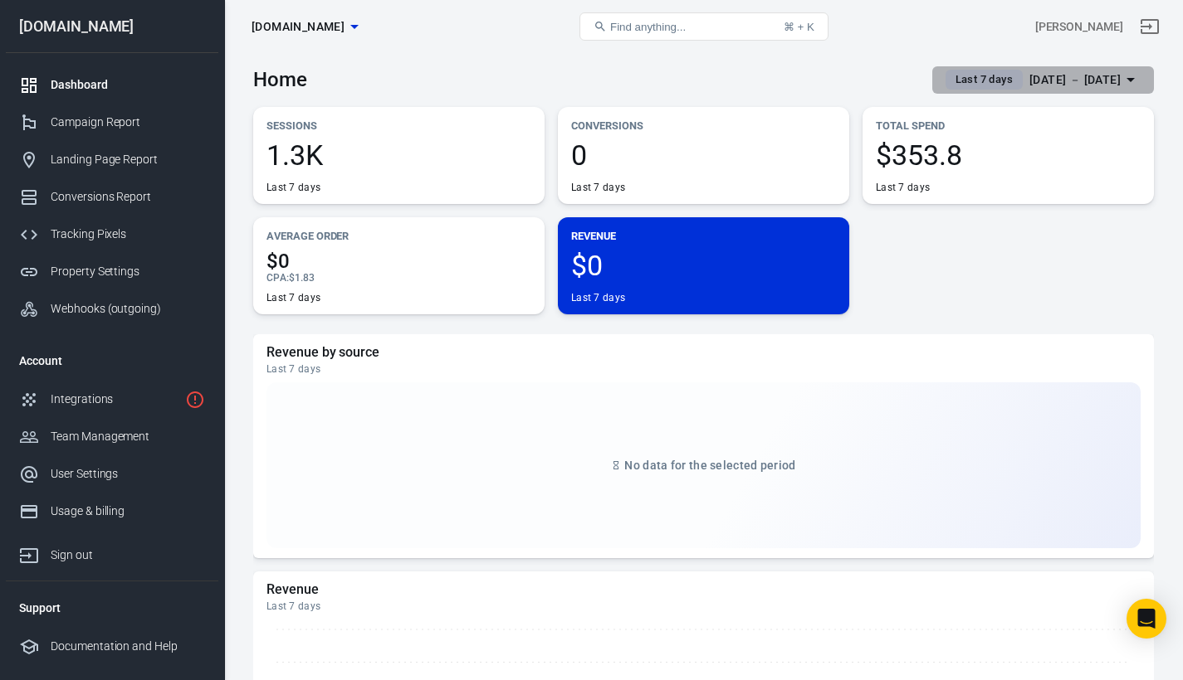
click at [949, 83] on span "Last 7 days" at bounding box center [984, 79] width 71 height 17
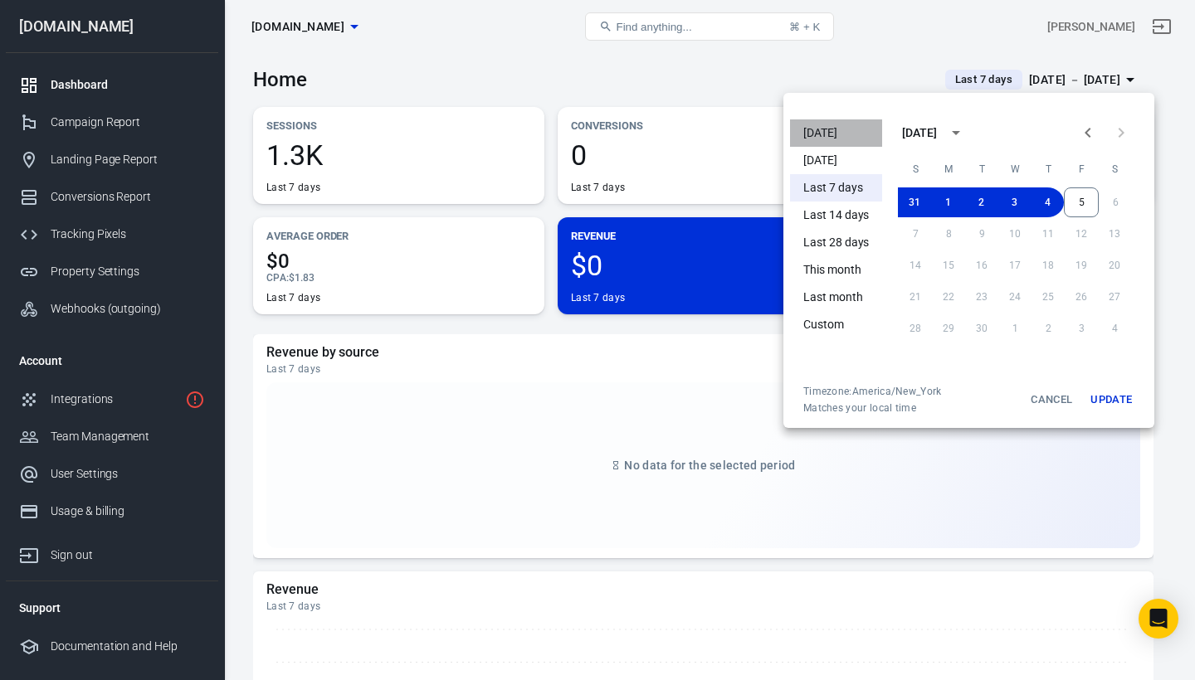
click at [836, 134] on li "Today" at bounding box center [836, 132] width 92 height 27
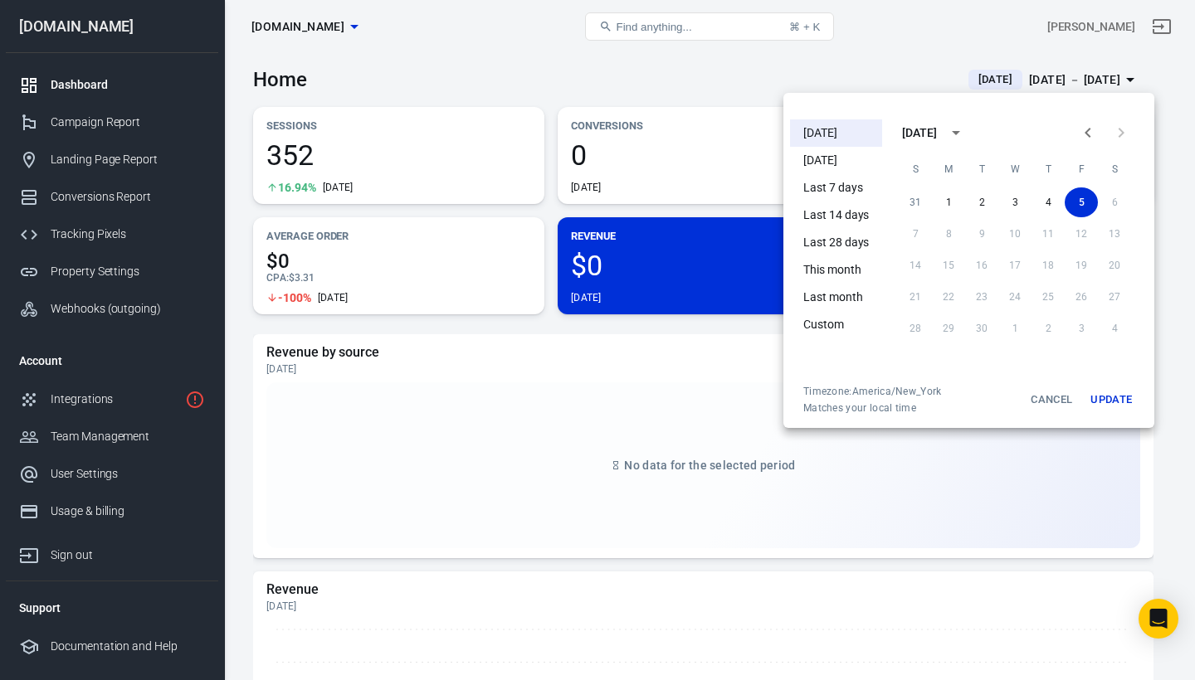
click at [884, 62] on div at bounding box center [597, 340] width 1195 height 680
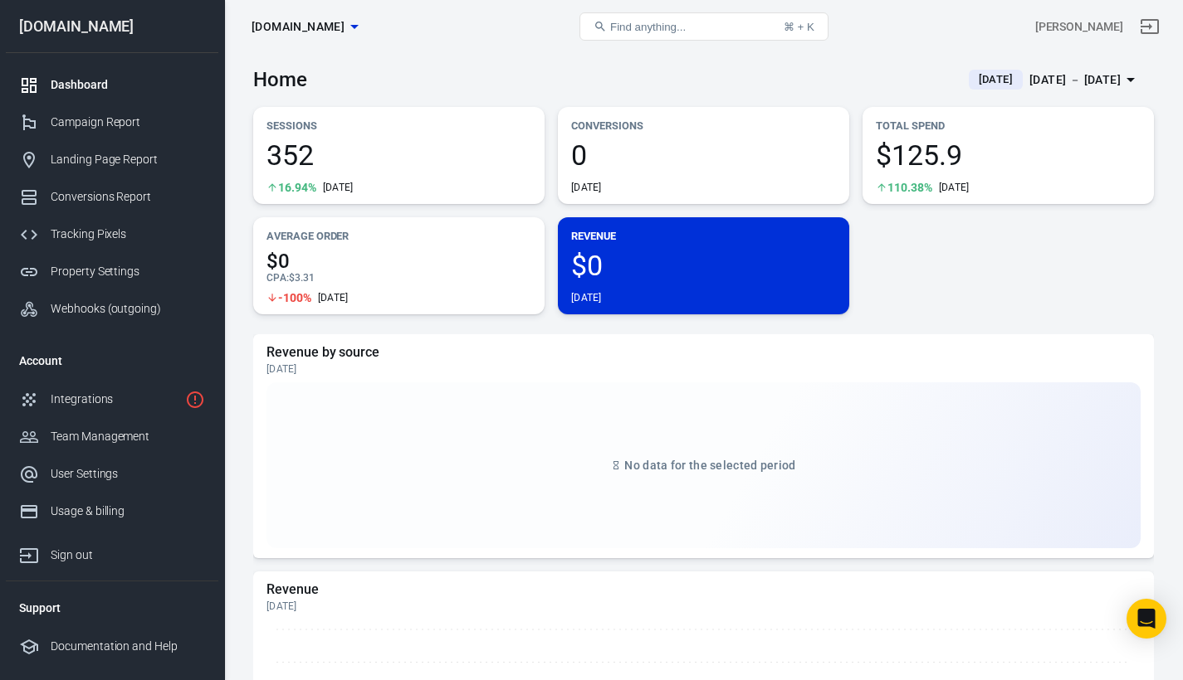
click at [676, 283] on div "$0 Today" at bounding box center [703, 277] width 265 height 53
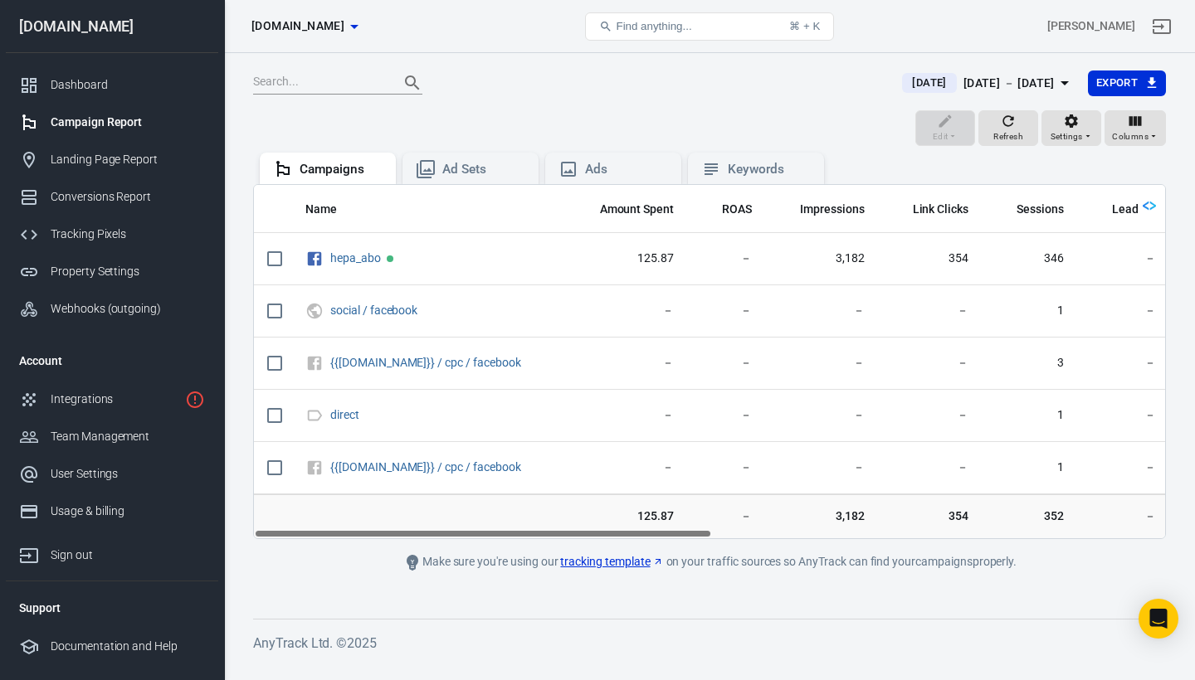
click at [905, 87] on span "Today" at bounding box center [928, 83] width 47 height 17
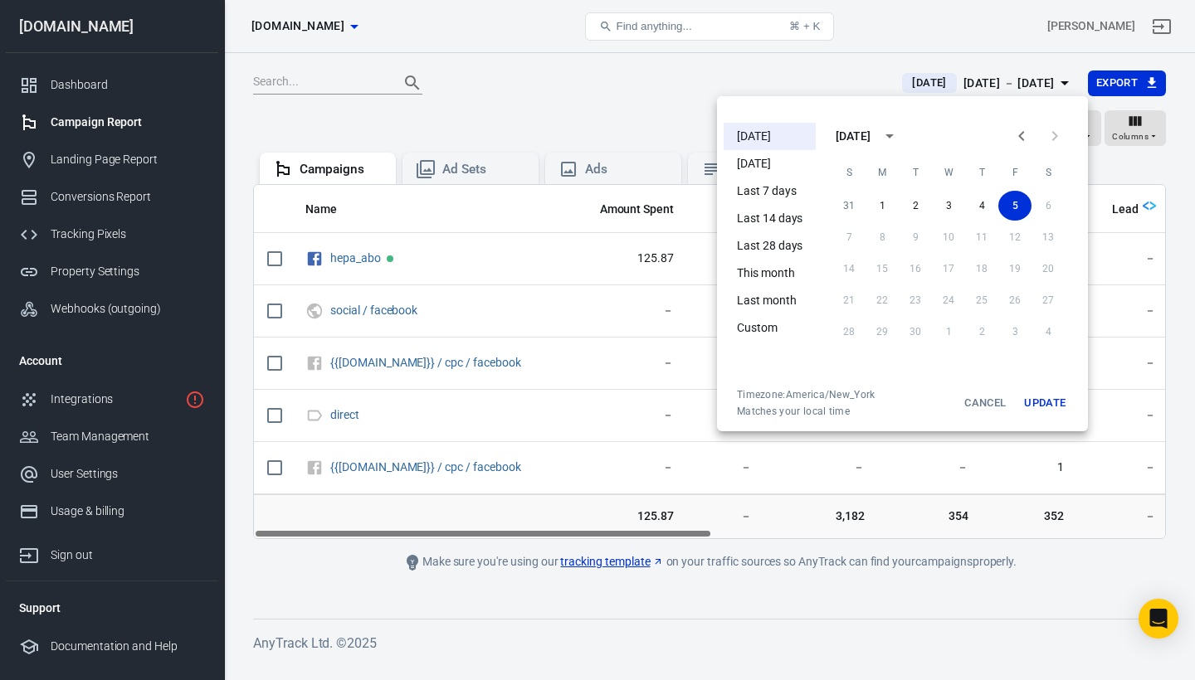
click at [790, 200] on li "Last 7 days" at bounding box center [770, 191] width 92 height 27
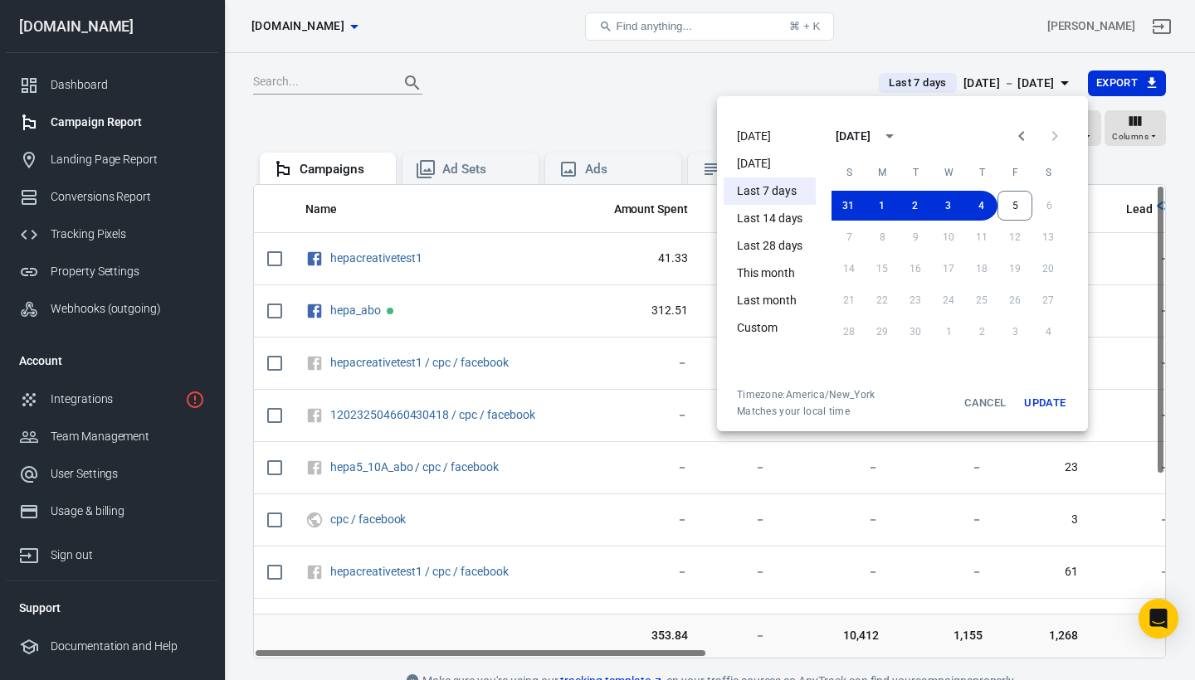
click at [799, 76] on div at bounding box center [597, 340] width 1195 height 680
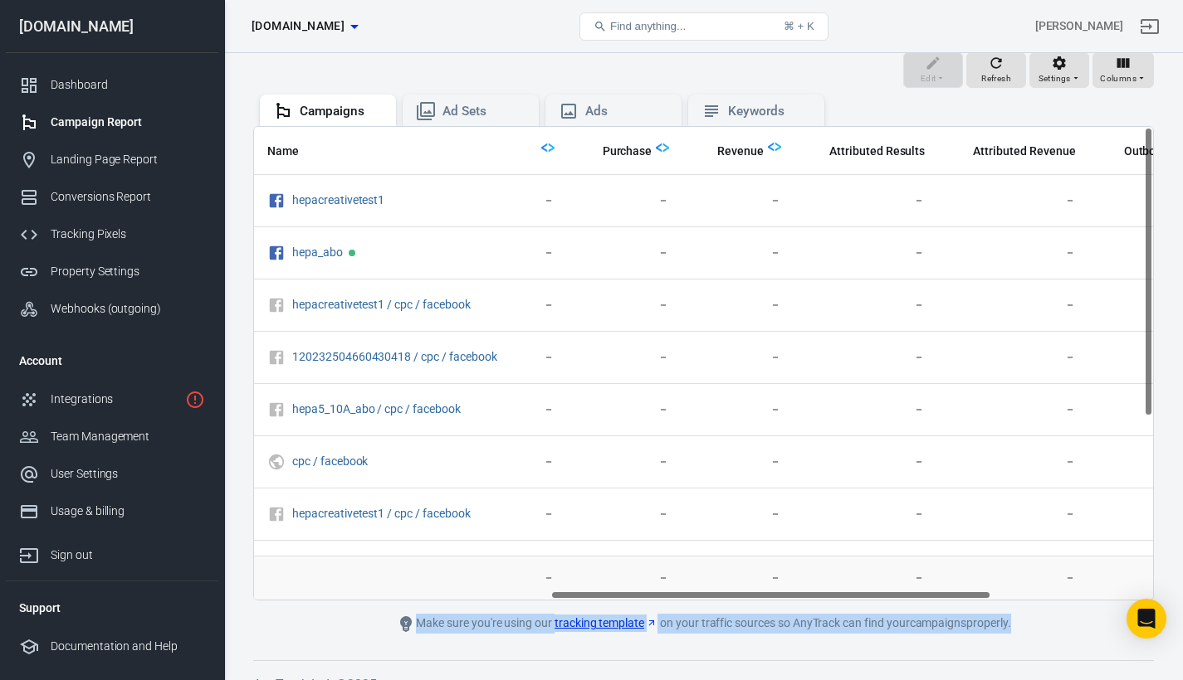
scroll to position [0, 619]
drag, startPoint x: 617, startPoint y: 594, endPoint x: 922, endPoint y: 654, distance: 310.4
click at [922, 654] on div "Last 7 days Aug 29 － Sep 4, 2025 Export Edit Refresh Settings Columns Campaigns…" at bounding box center [703, 350] width 958 height 710
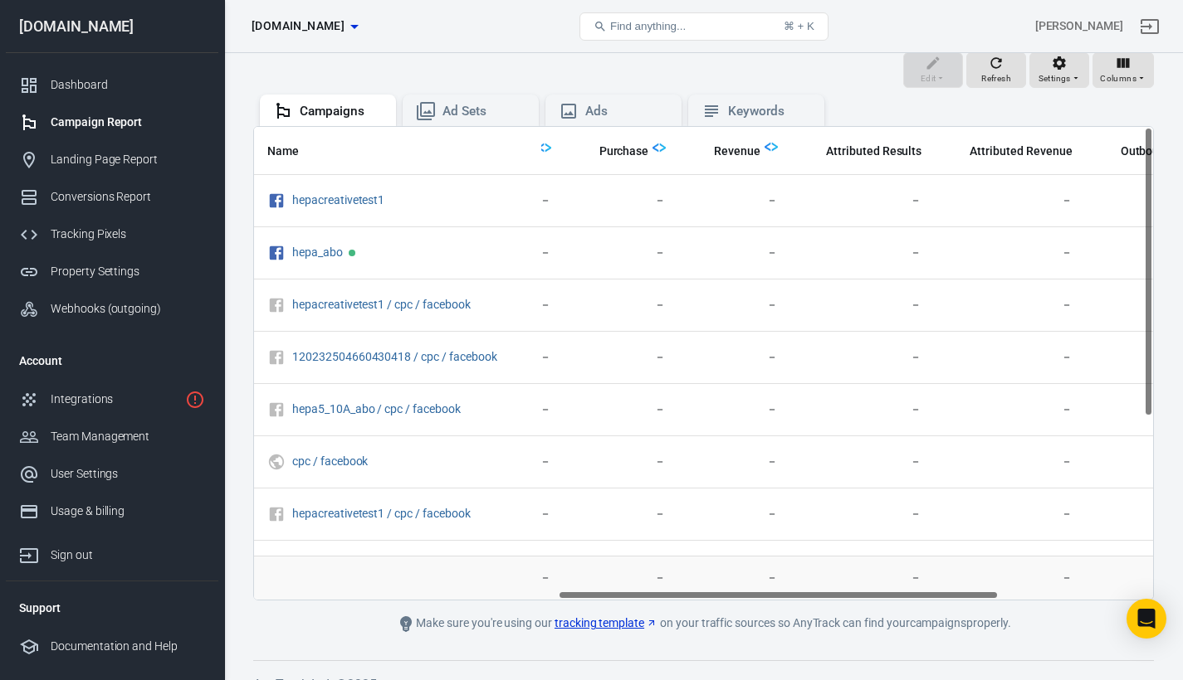
click at [910, 602] on main "Last 7 days Aug 29 － Sep 4, 2025 Export Edit Refresh Settings Columns Campaigns…" at bounding box center [703, 323] width 900 height 622
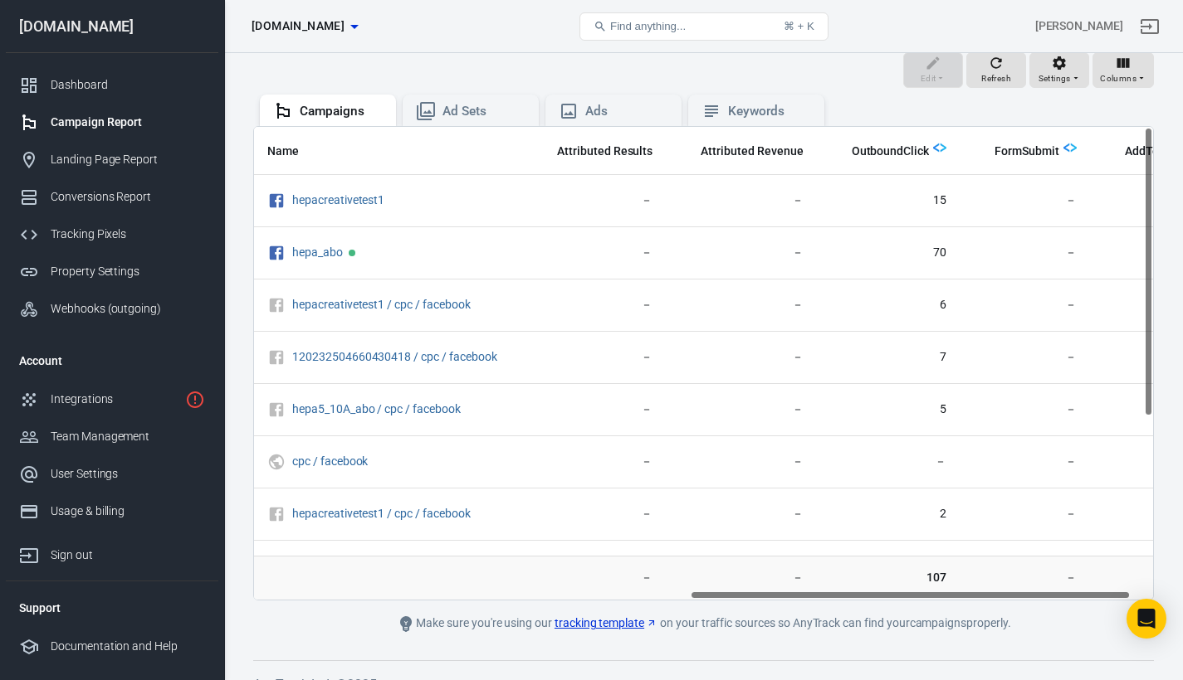
scroll to position [0, 932]
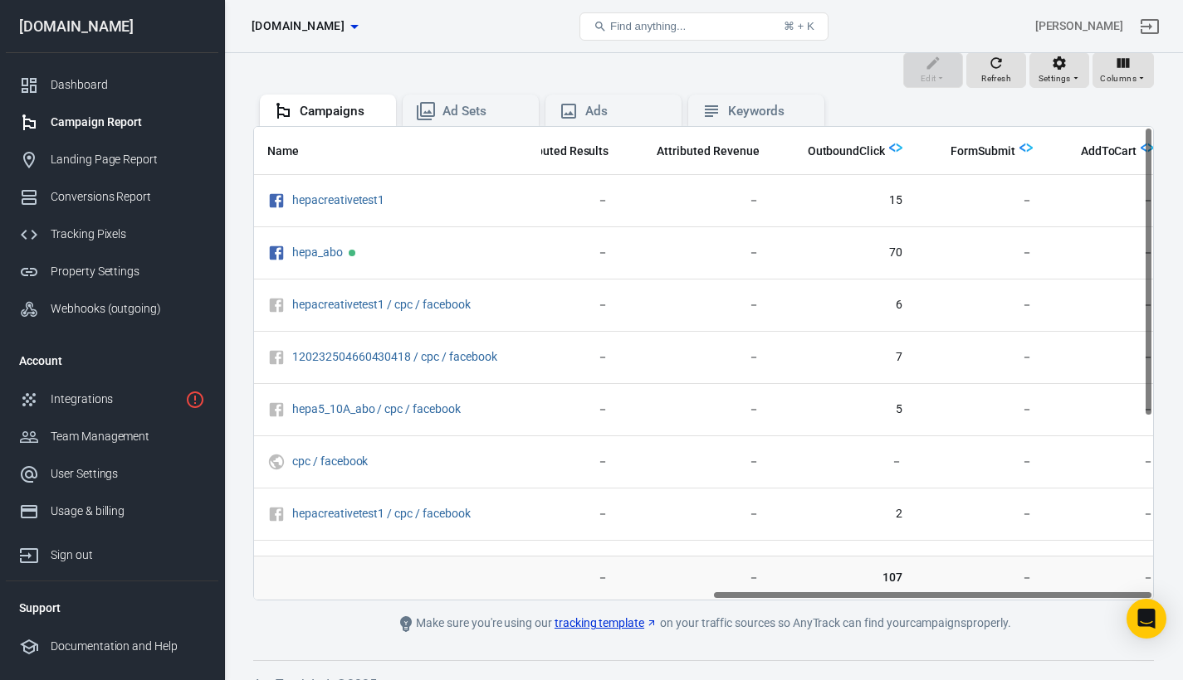
drag, startPoint x: 866, startPoint y: 591, endPoint x: 1178, endPoint y: 617, distance: 313.1
click at [1178, 617] on div "Last 7 days Aug 29 － Sep 4, 2025 Export Edit Refresh Settings Columns Campaigns…" at bounding box center [703, 350] width 958 height 710
click at [1070, 609] on main "Last 7 days Aug 29 － Sep 4, 2025 Export Edit Refresh Settings Columns Campaigns…" at bounding box center [703, 323] width 900 height 622
drag, startPoint x: 1034, startPoint y: 596, endPoint x: 1064, endPoint y: 598, distance: 30.0
click at [1057, 596] on div "Name Amount Spent ROAS Impressions Link Clicks Sessions Lead Purchase Revenue A…" at bounding box center [703, 363] width 899 height 473
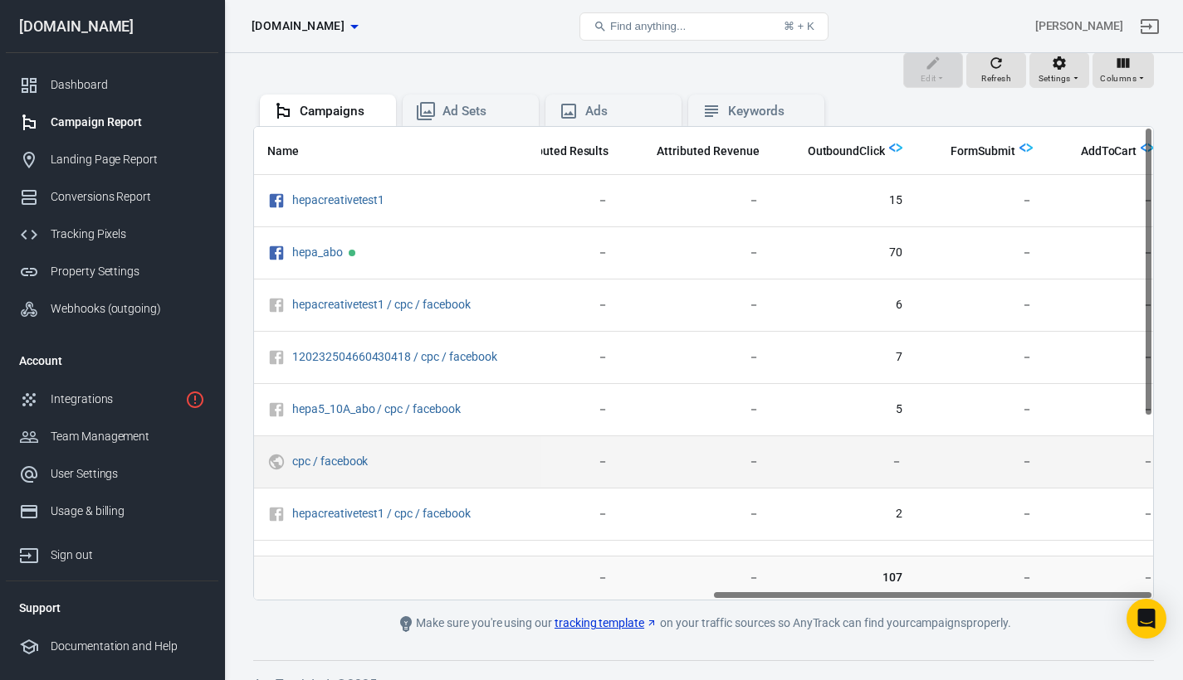
scroll to position [0, 0]
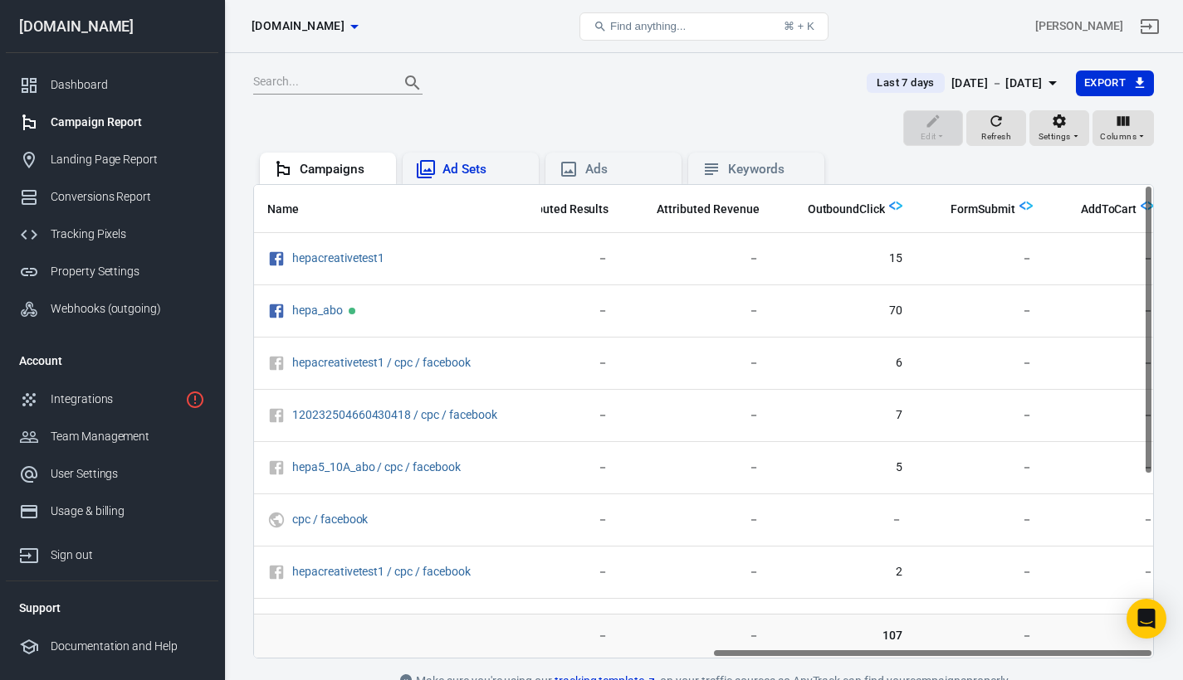
click at [469, 176] on div "Ad Sets" at bounding box center [483, 169] width 83 height 17
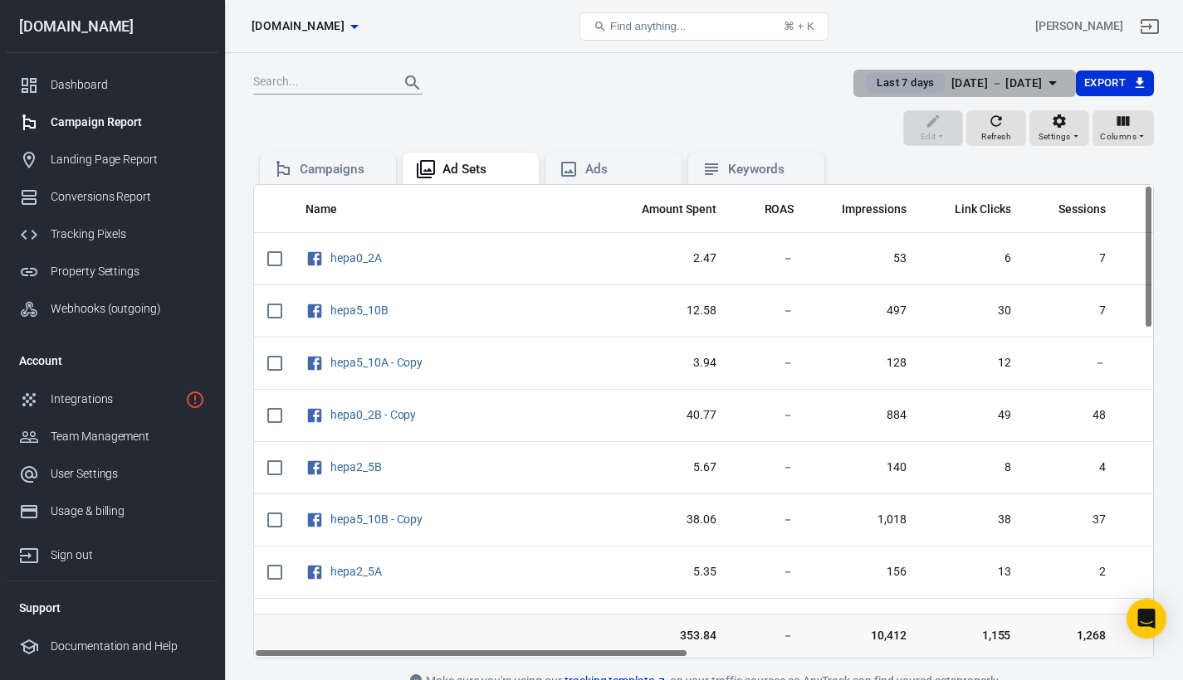
click at [871, 91] on div "Last 7 days" at bounding box center [904, 83] width 77 height 20
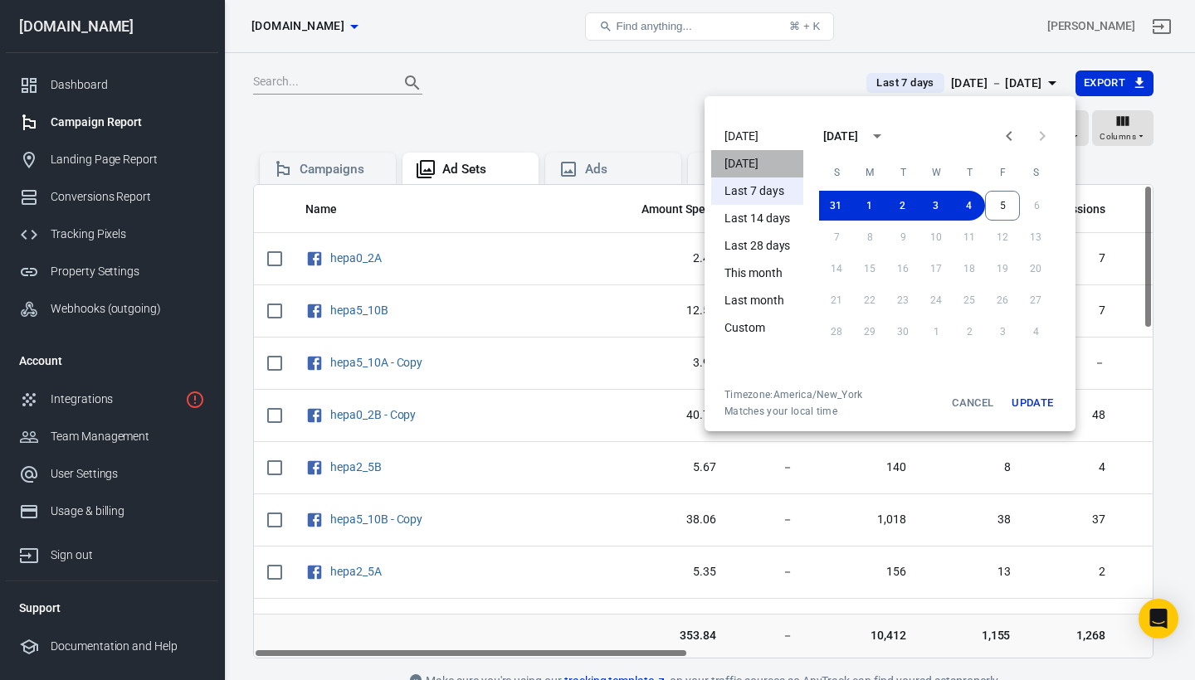
click at [751, 164] on li "Yesterday" at bounding box center [757, 163] width 92 height 27
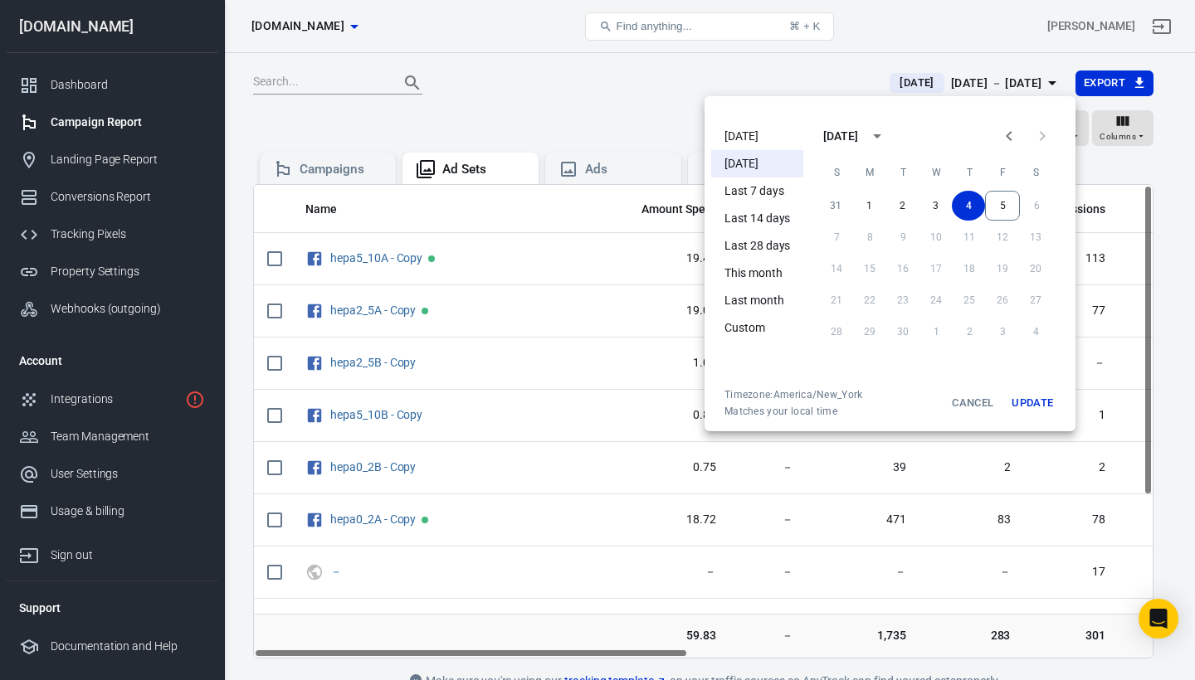
click at [739, 134] on li "Today" at bounding box center [757, 136] width 92 height 27
click at [738, 92] on div at bounding box center [597, 340] width 1195 height 680
